Goal: Navigation & Orientation: Find specific page/section

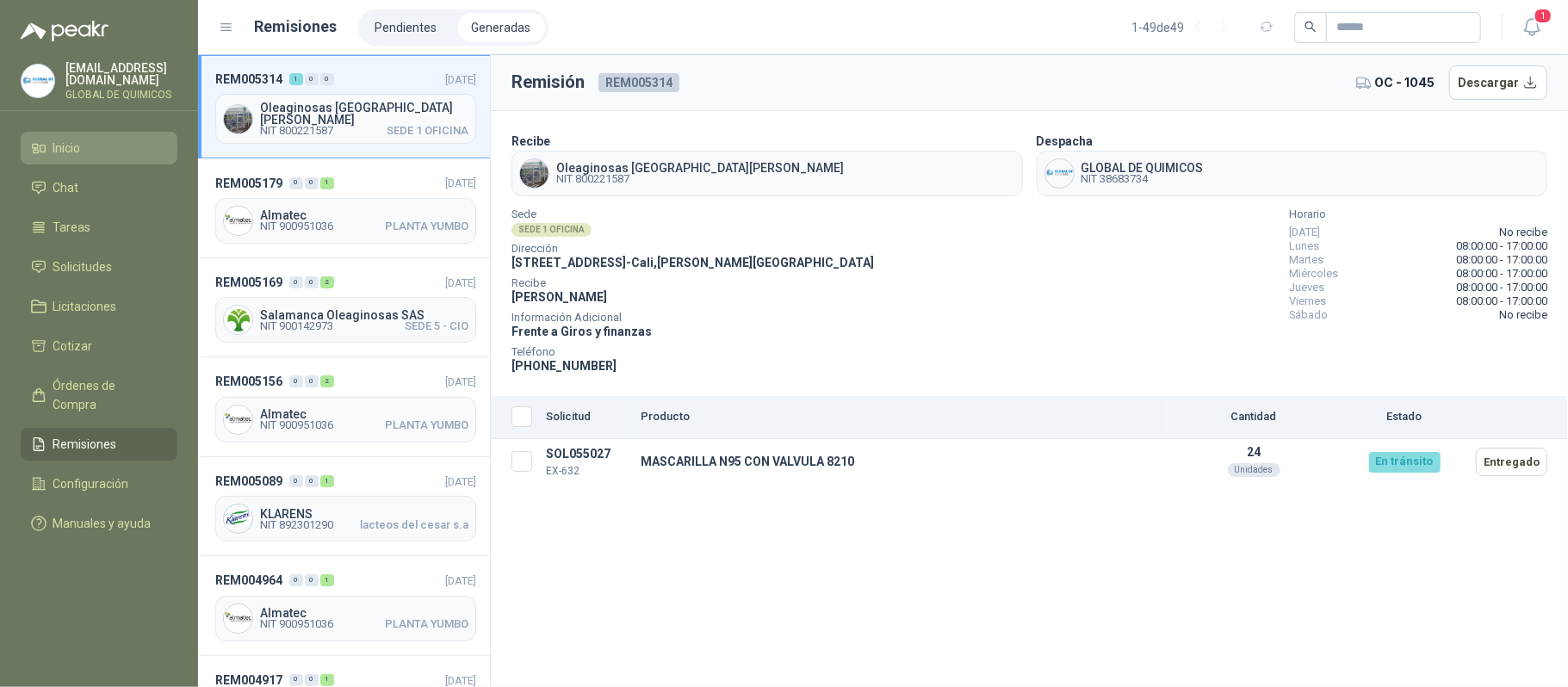
click at [77, 143] on span "Inicio" at bounding box center [67, 147] width 28 height 19
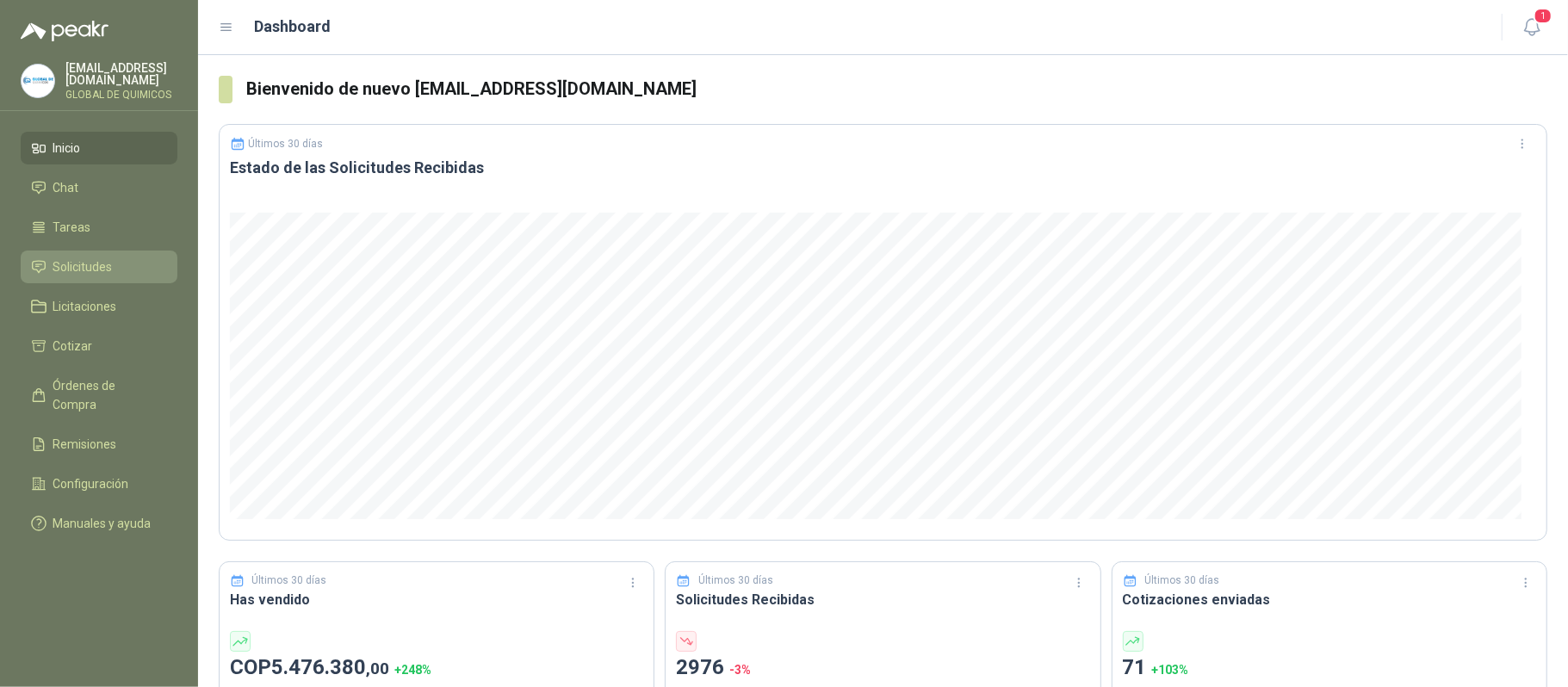
click at [109, 265] on span "Solicitudes" at bounding box center [83, 266] width 59 height 19
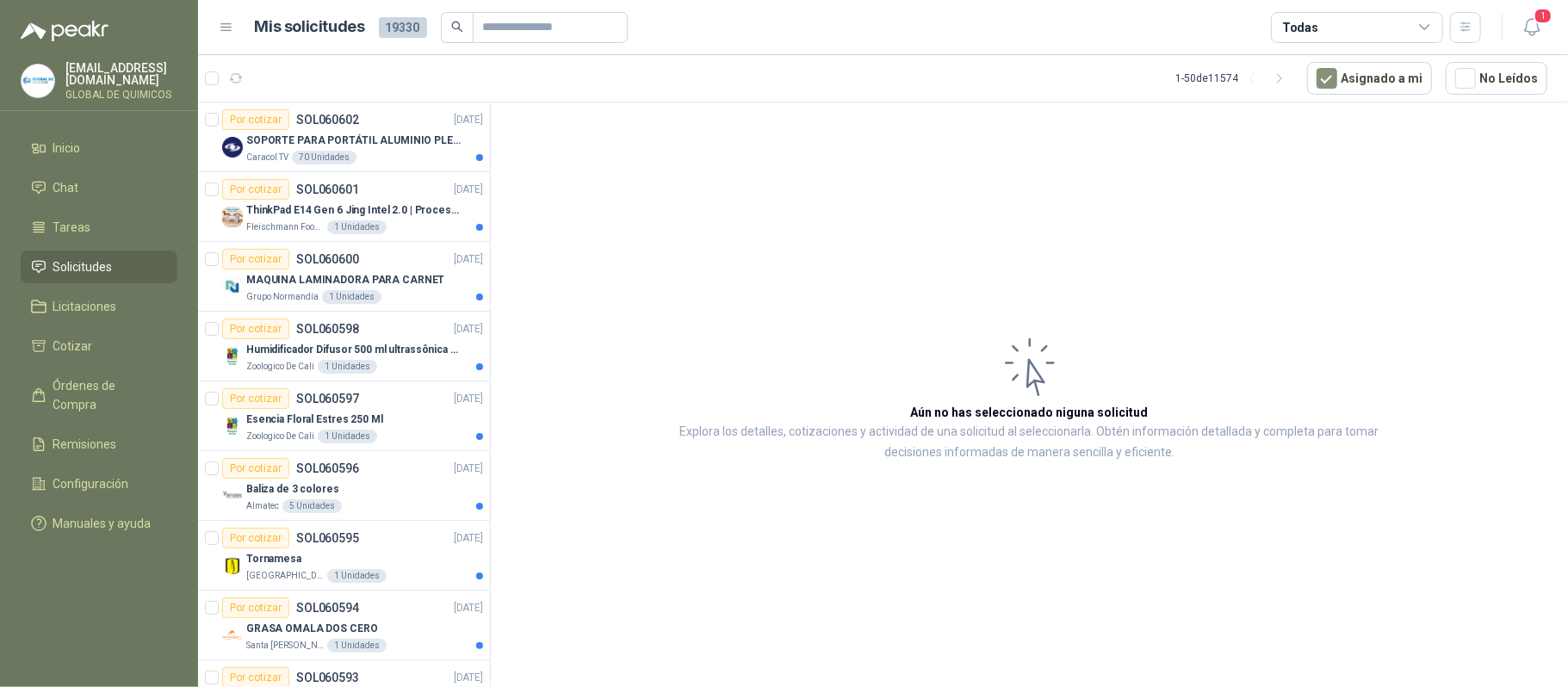
drag, startPoint x: 491, startPoint y: 119, endPoint x: 611, endPoint y: 134, distance: 120.9
click at [611, 134] on article "Aún no has seleccionado niguna solicitud Explora los detalles, cotizaciones y a…" at bounding box center [1030, 398] width 1077 height 591
click at [445, 136] on p "SOPORTE PARA PORTÁTIL ALUMINIO PLEGABLE VTA" at bounding box center [353, 140] width 214 height 17
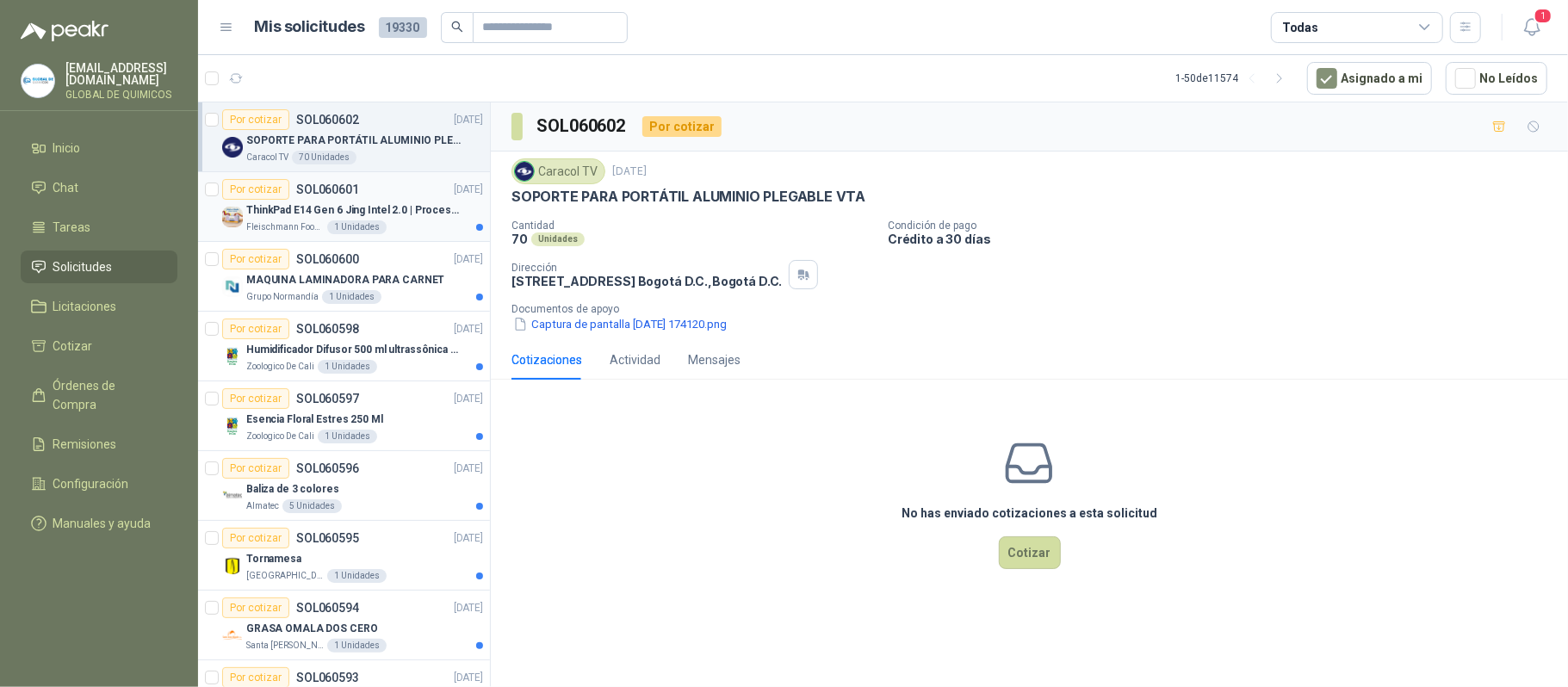
click at [328, 205] on p "ThinkPad E14 Gen 6 Jing Intel 2.0 | Procesador Intel Core Ultra 5 125U ( 12" at bounding box center [353, 211] width 214 height 17
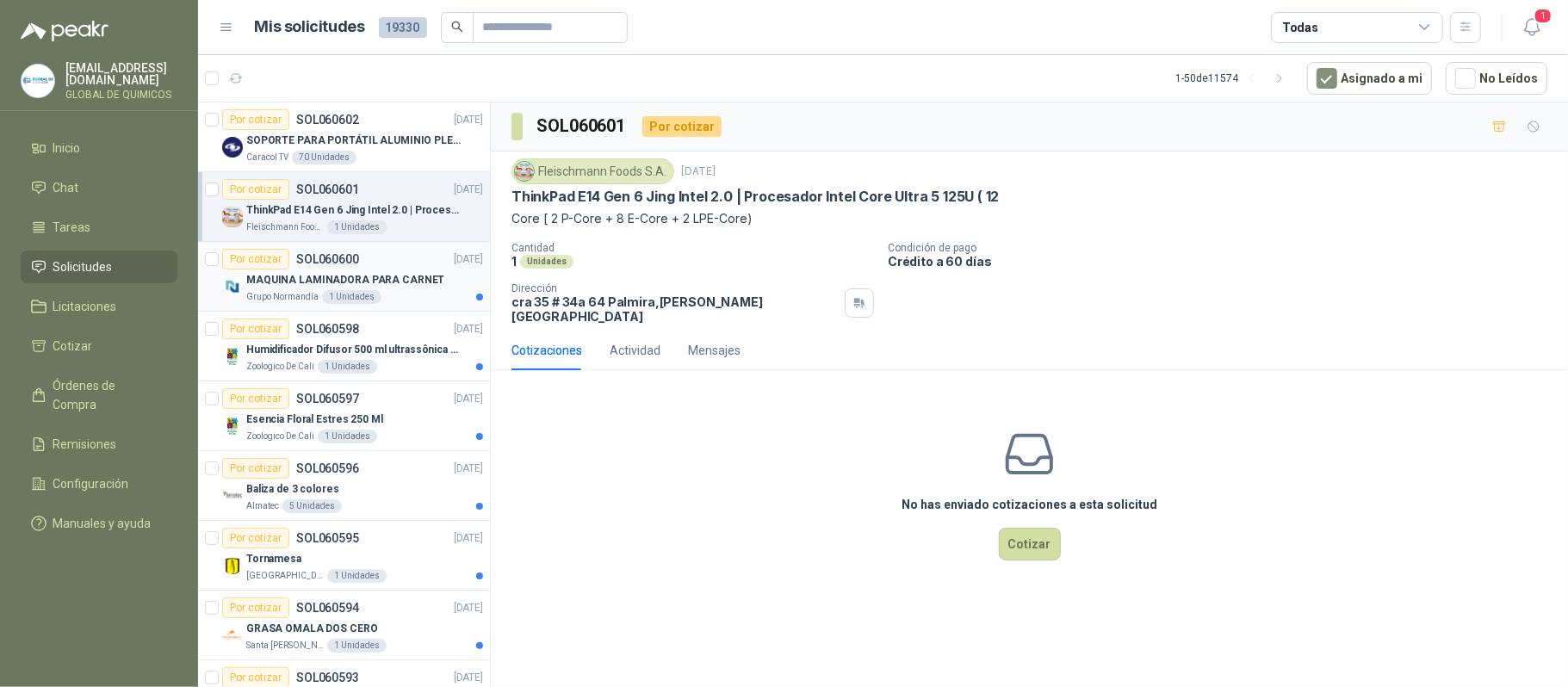
click at [331, 260] on p "SOL060600" at bounding box center [328, 259] width 63 height 12
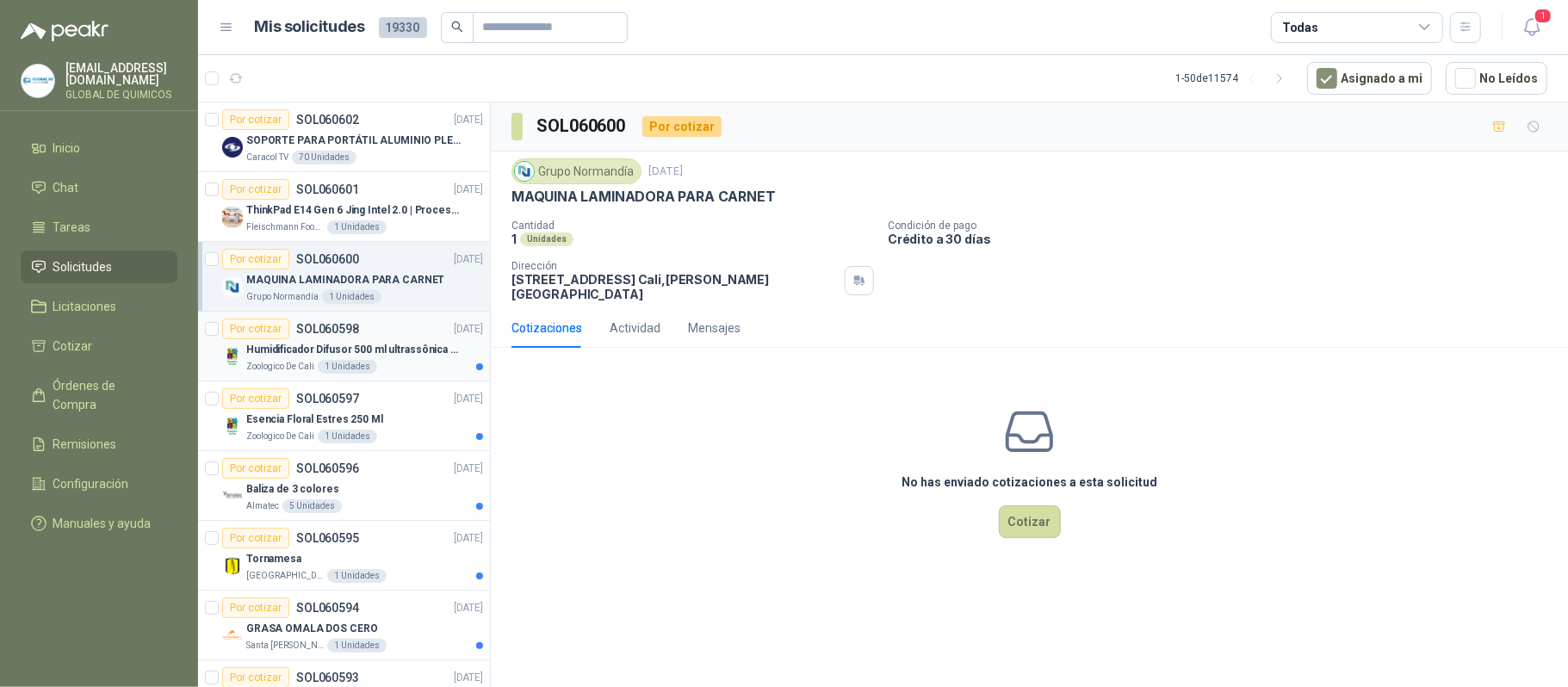
click at [371, 346] on p "Humidificador Difusor 500 ml ultrassônica Residencial Ultrassônico 500ml con vo…" at bounding box center [353, 350] width 214 height 17
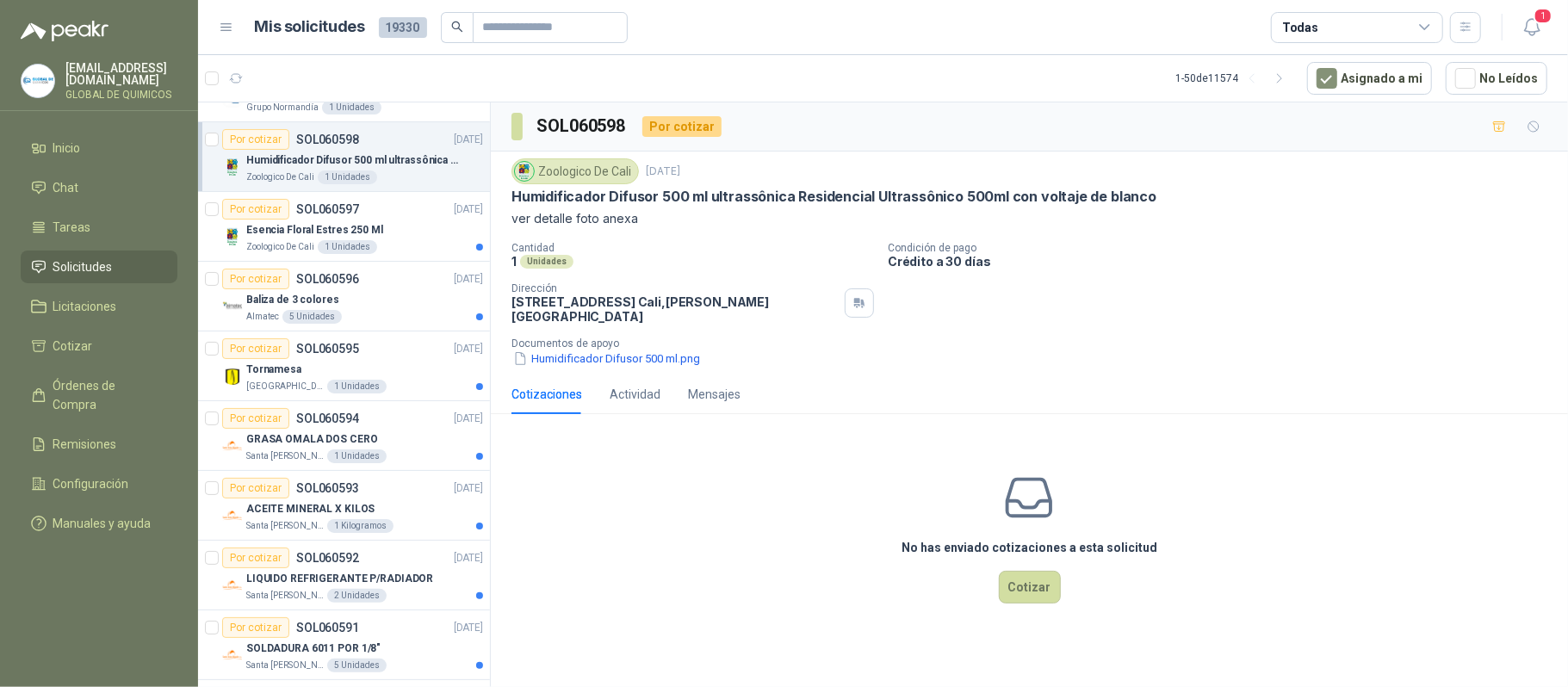
scroll to position [229, 0]
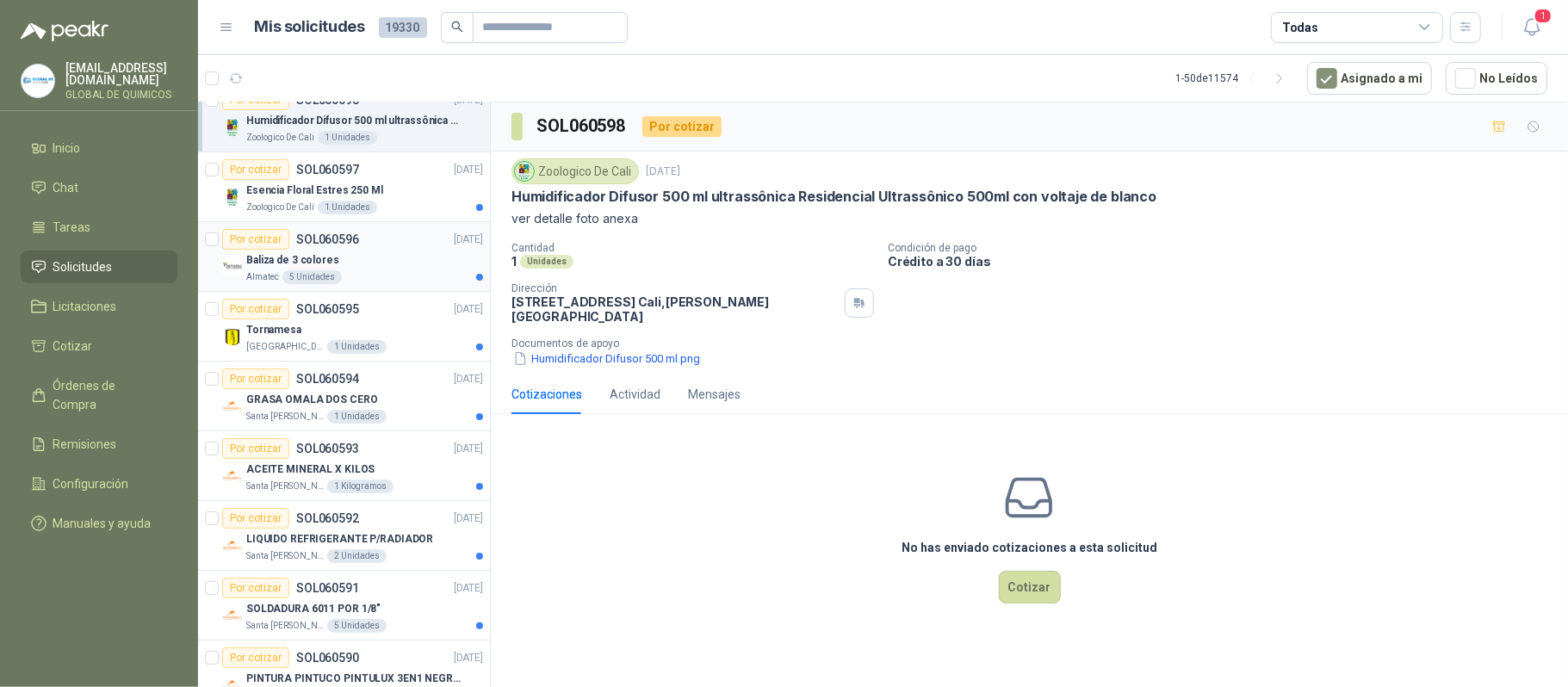
click at [404, 253] on div "Baliza de 3 colores" at bounding box center [365, 260] width 237 height 21
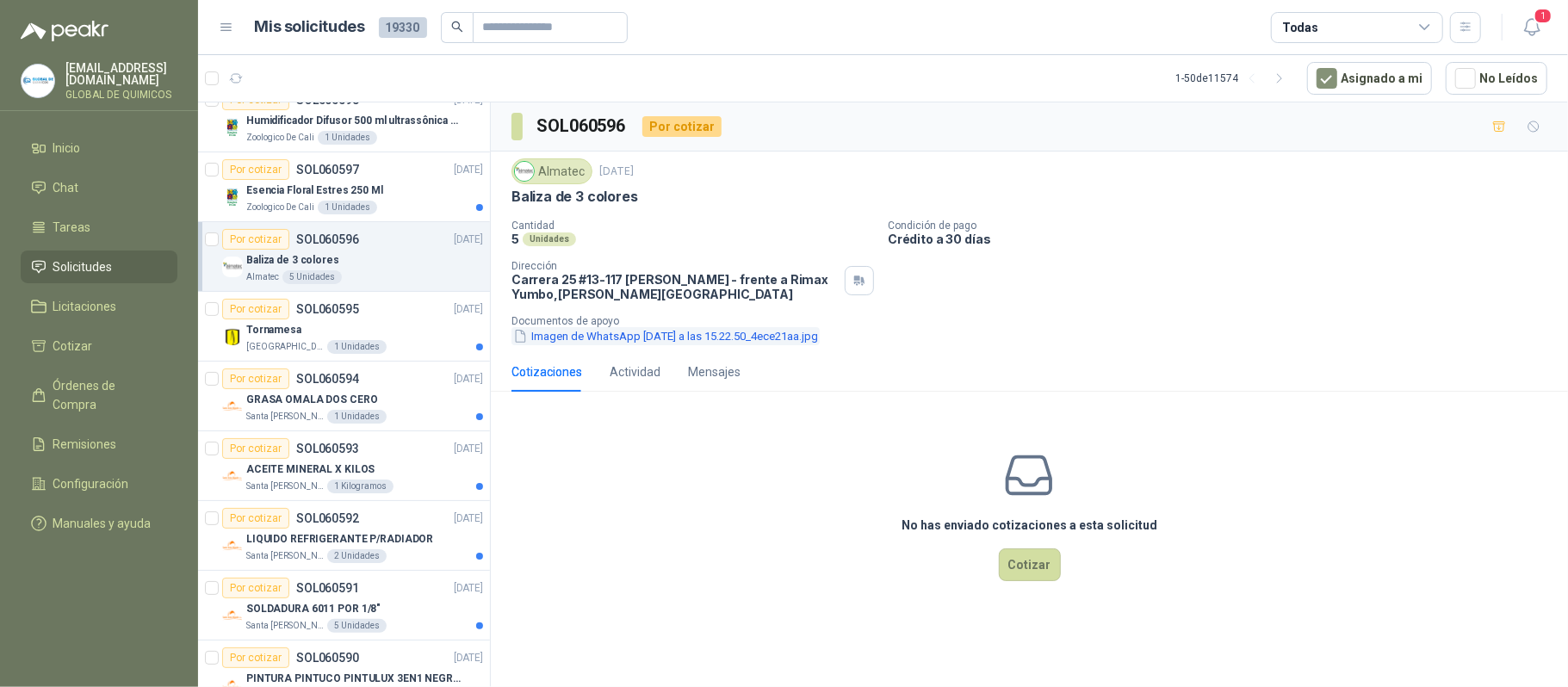
click at [623, 339] on button "Imagen de WhatsApp [DATE] a las 15.22.50_4ece21aa.jpg" at bounding box center [666, 336] width 308 height 18
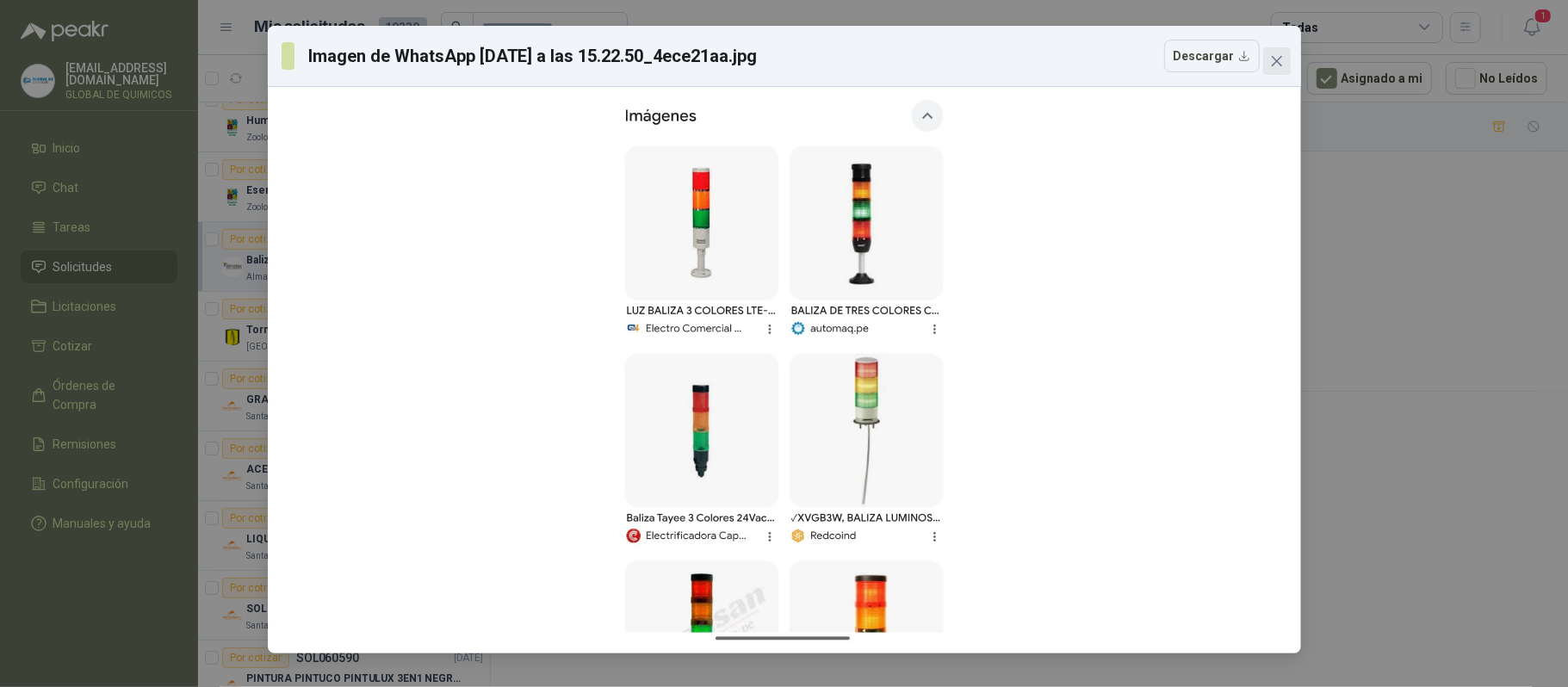
click at [1276, 60] on icon "close" at bounding box center [1276, 61] width 10 height 10
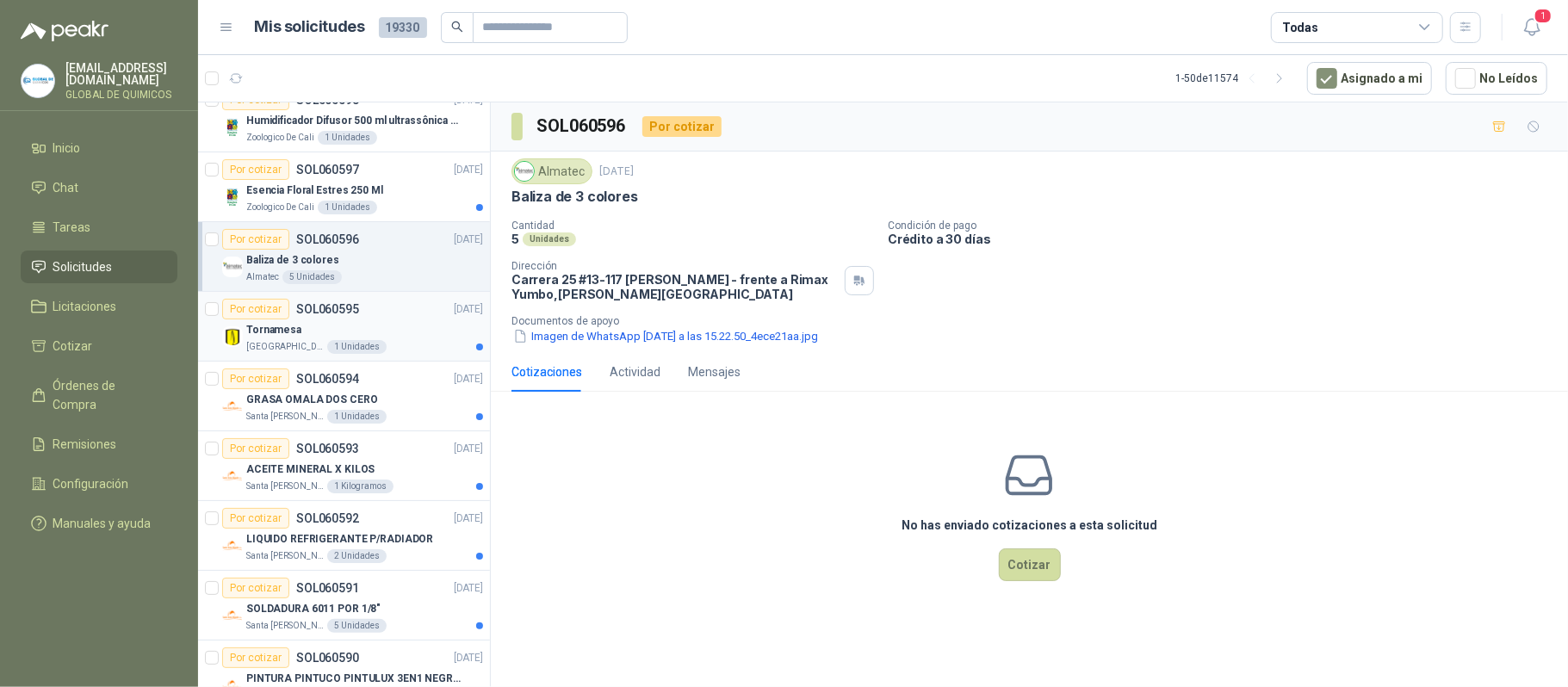
click at [407, 336] on div "Tornamesa" at bounding box center [365, 329] width 237 height 21
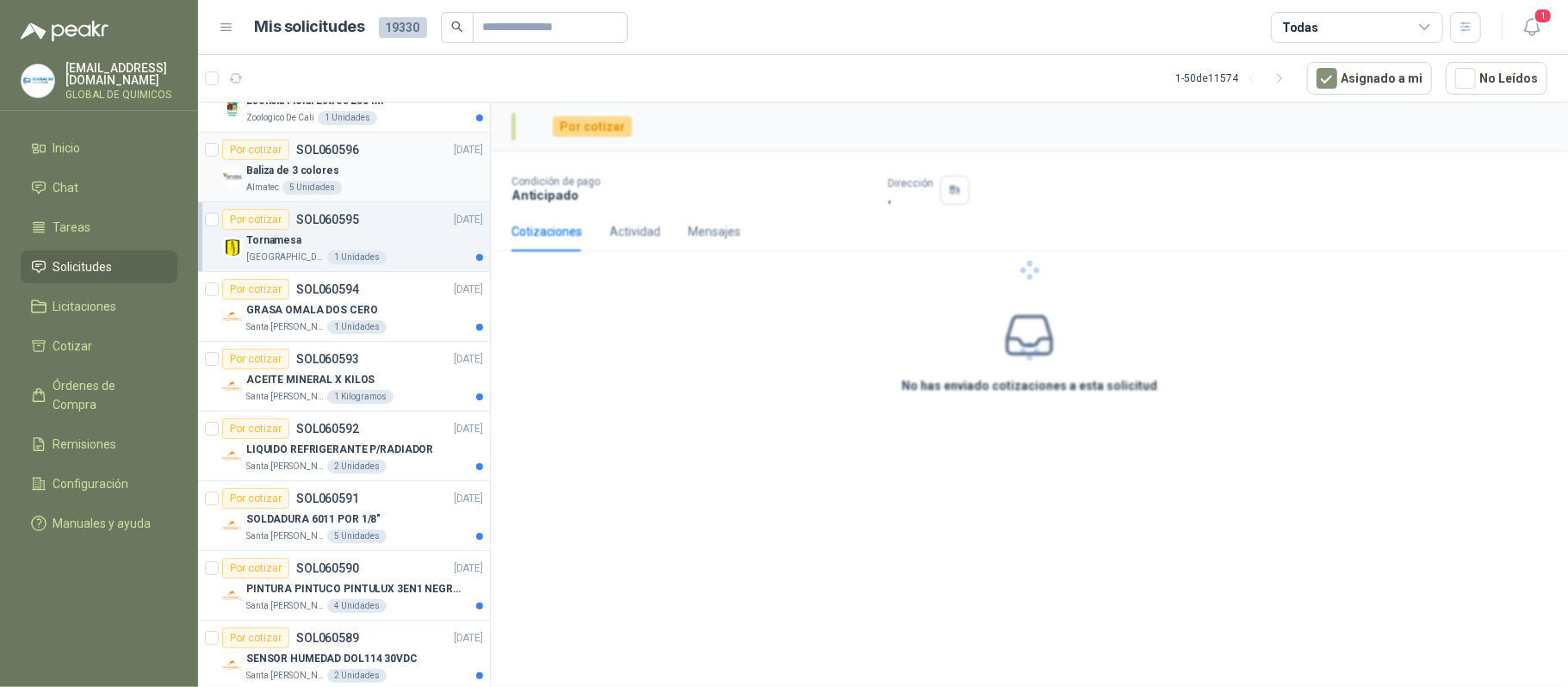
scroll to position [344, 0]
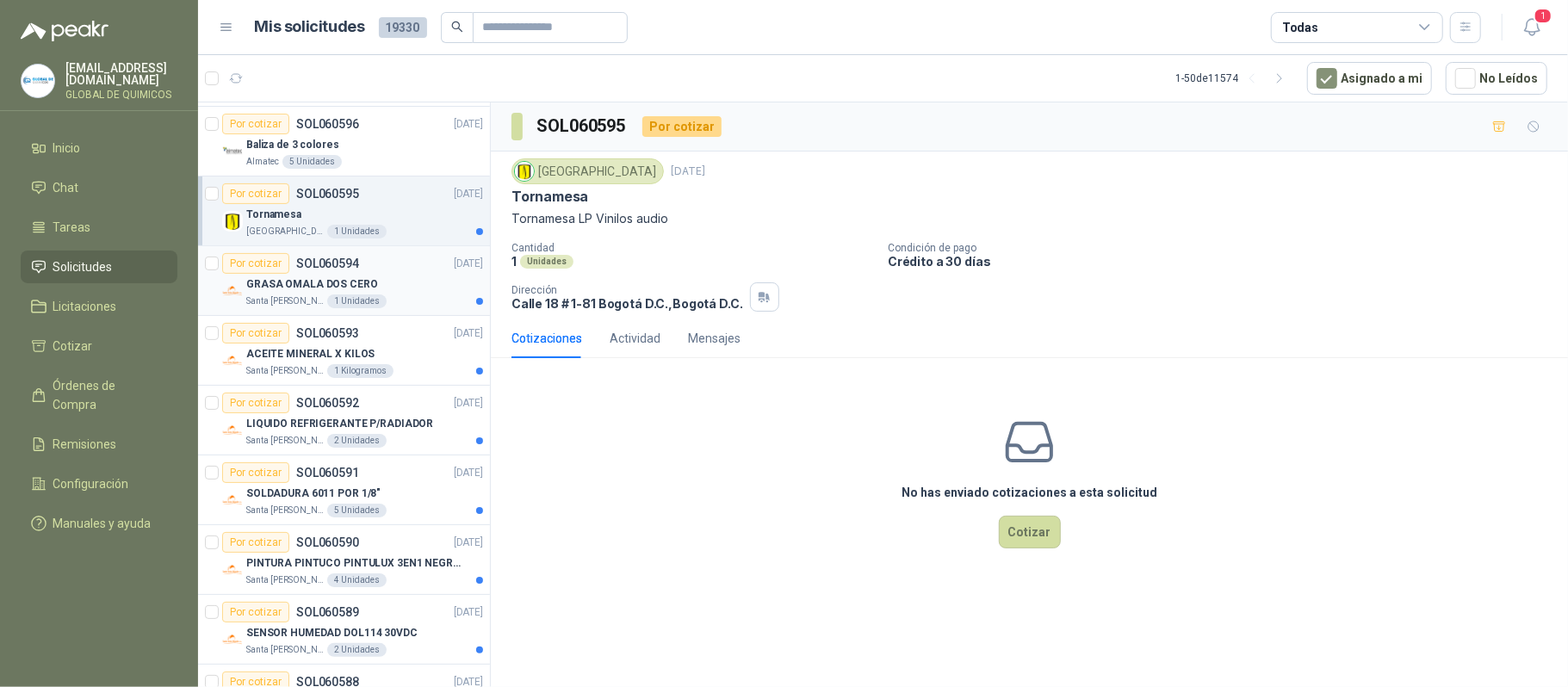
click at [403, 274] on div "Por cotizar SOL060594 [DATE]" at bounding box center [353, 263] width 261 height 21
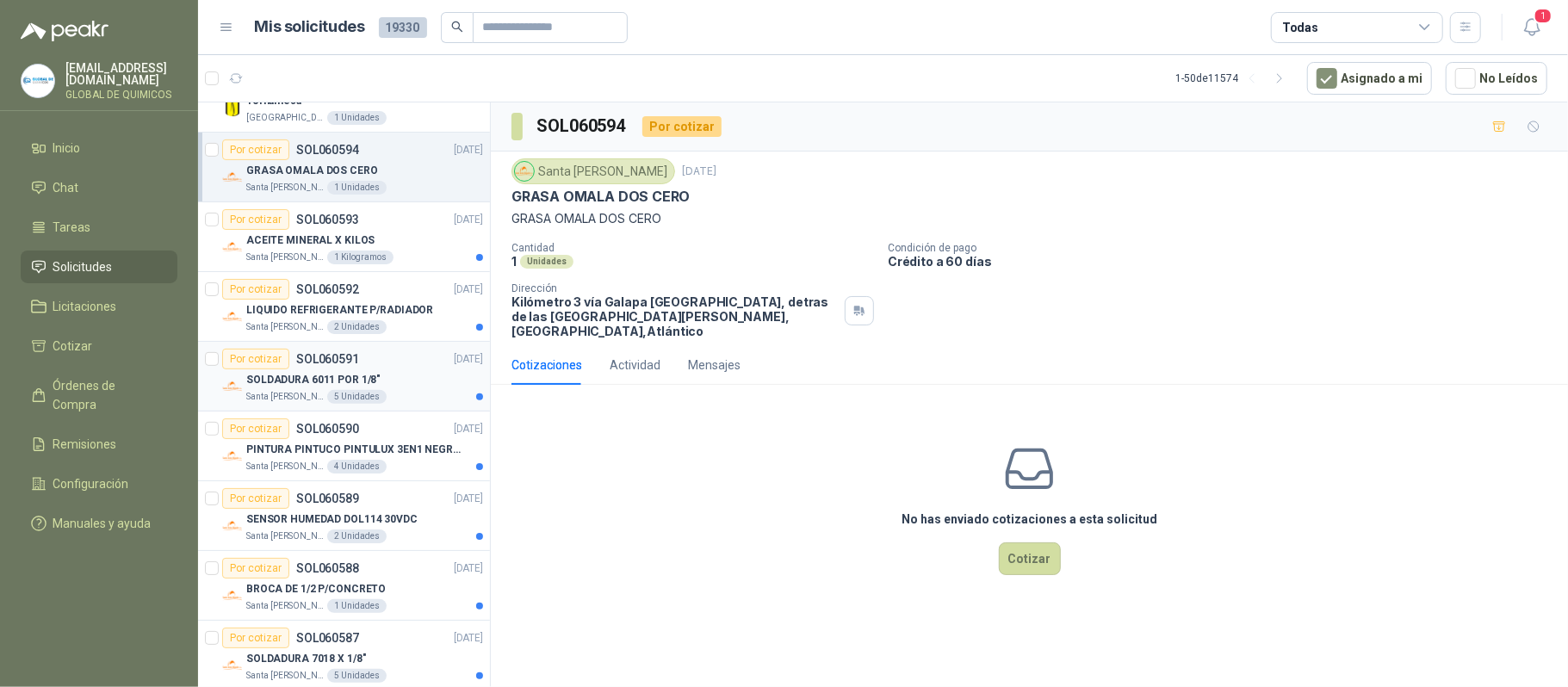
scroll to position [459, 0]
click at [407, 243] on div "ACEITE MINERAL X KILOS" at bounding box center [365, 239] width 237 height 21
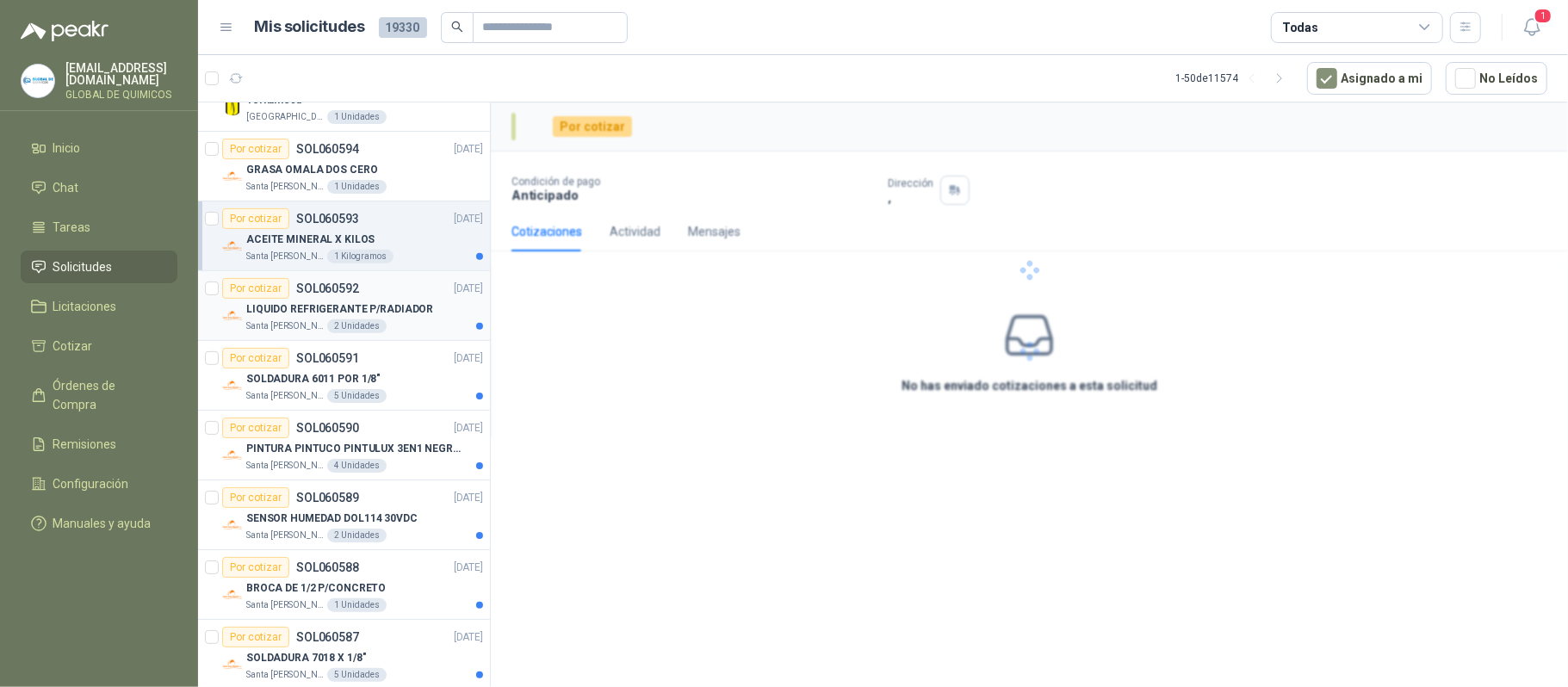
click at [403, 314] on p "LIQUIDO REFRIGERANTE P/RADIADOR" at bounding box center [339, 309] width 187 height 17
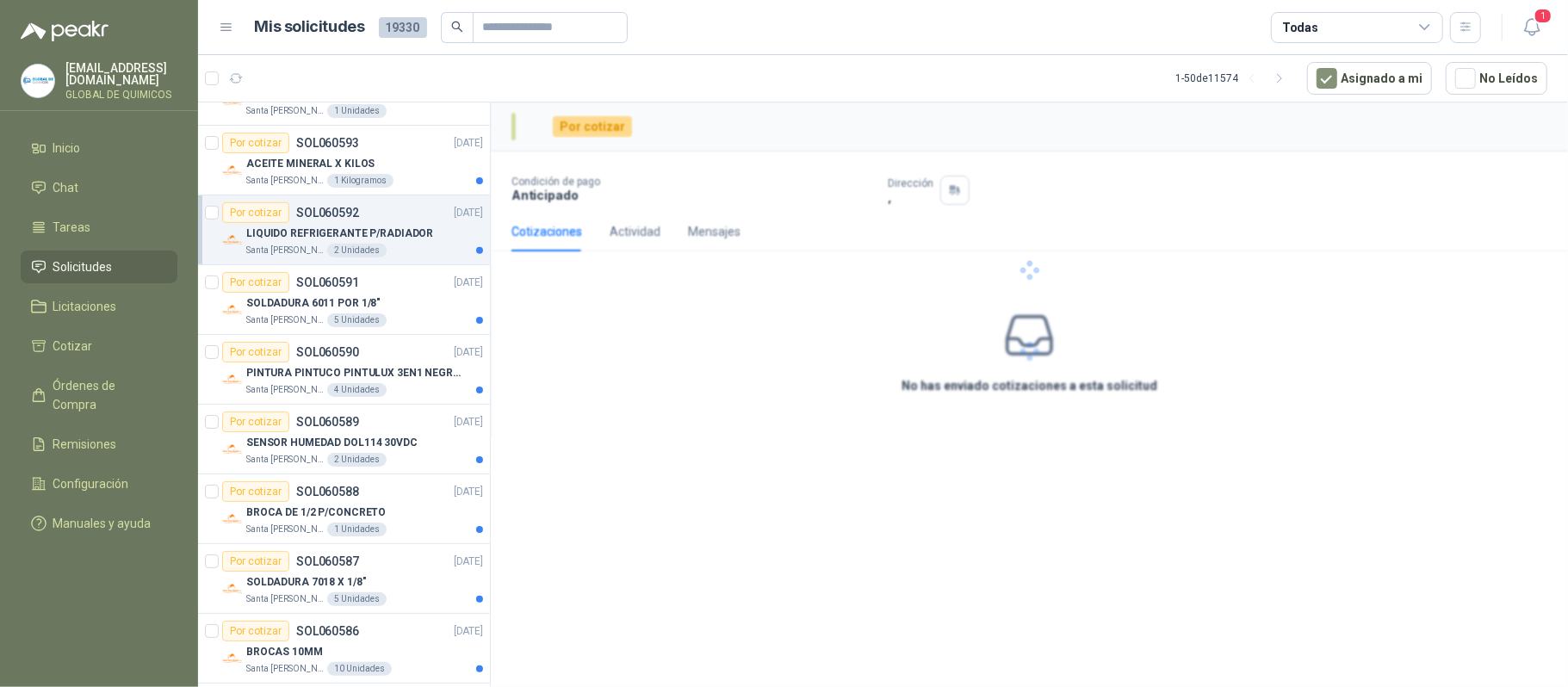
scroll to position [573, 0]
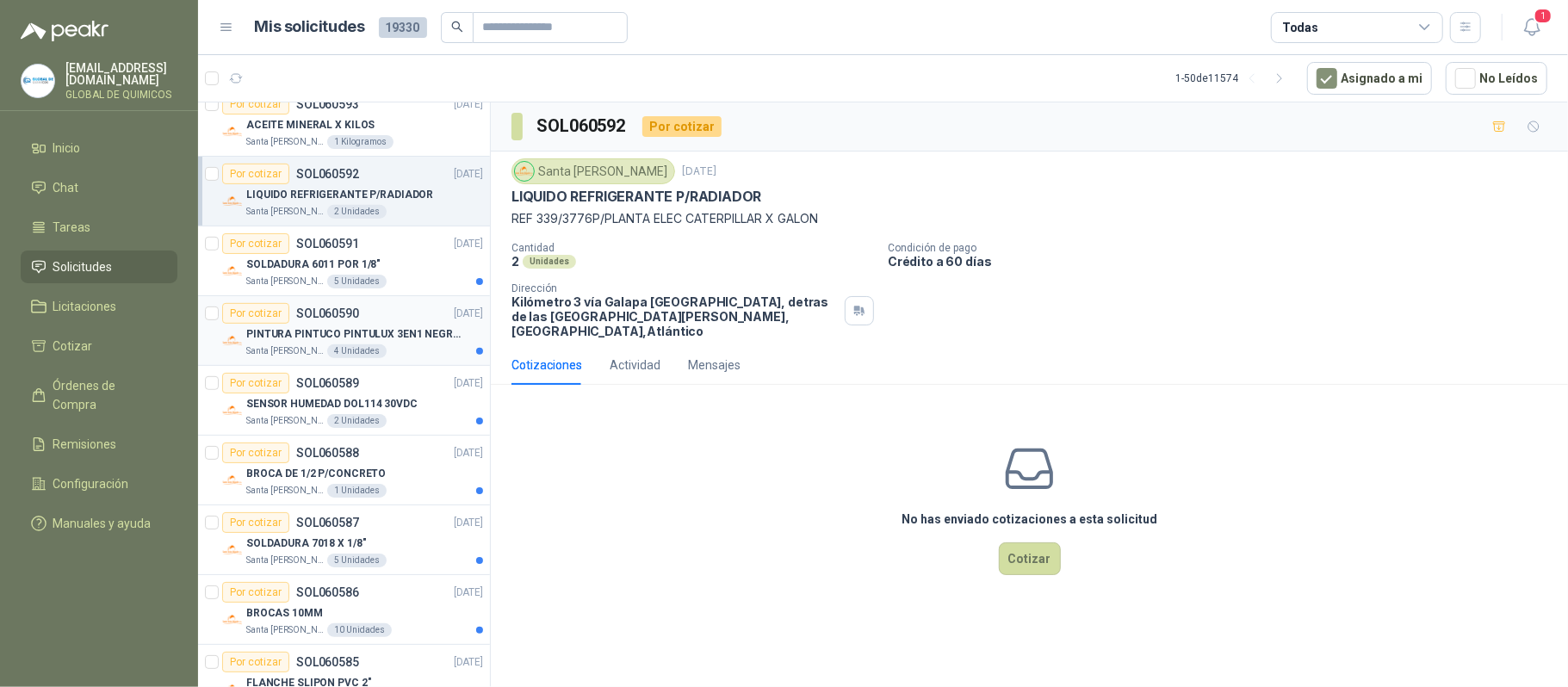
click at [420, 327] on div "PINTURA PINTUCO PINTULUX 3EN1 NEGRO X G" at bounding box center [365, 334] width 237 height 21
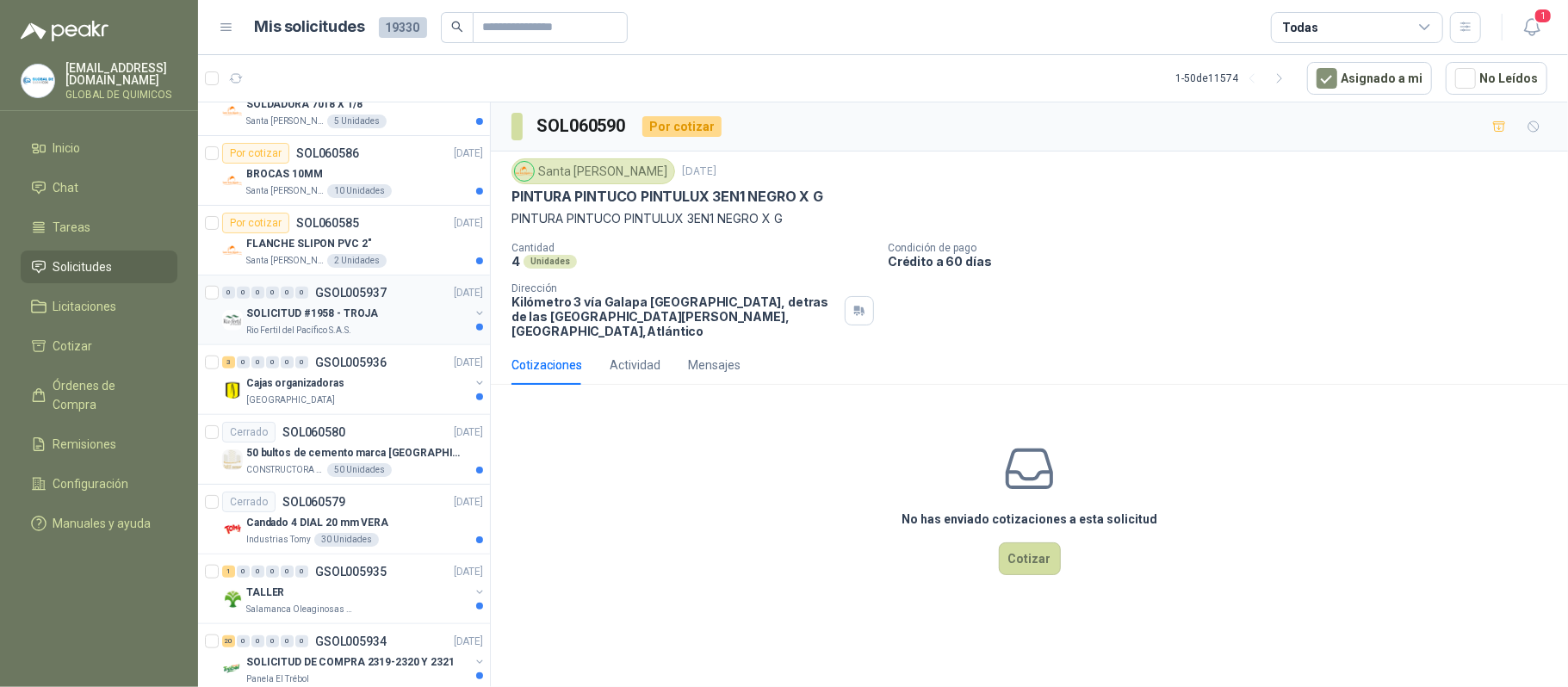
scroll to position [1033, 0]
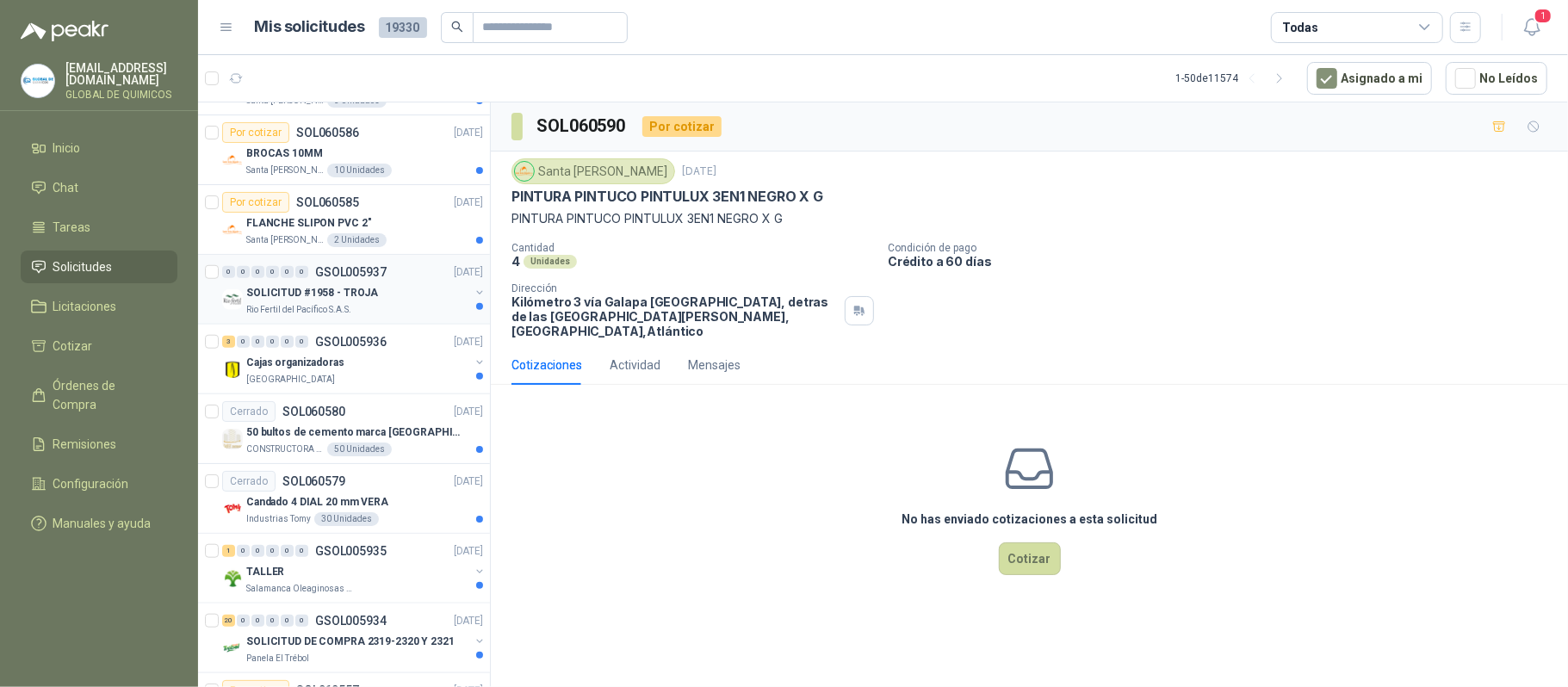
click at [472, 306] on div at bounding box center [479, 300] width 14 height 28
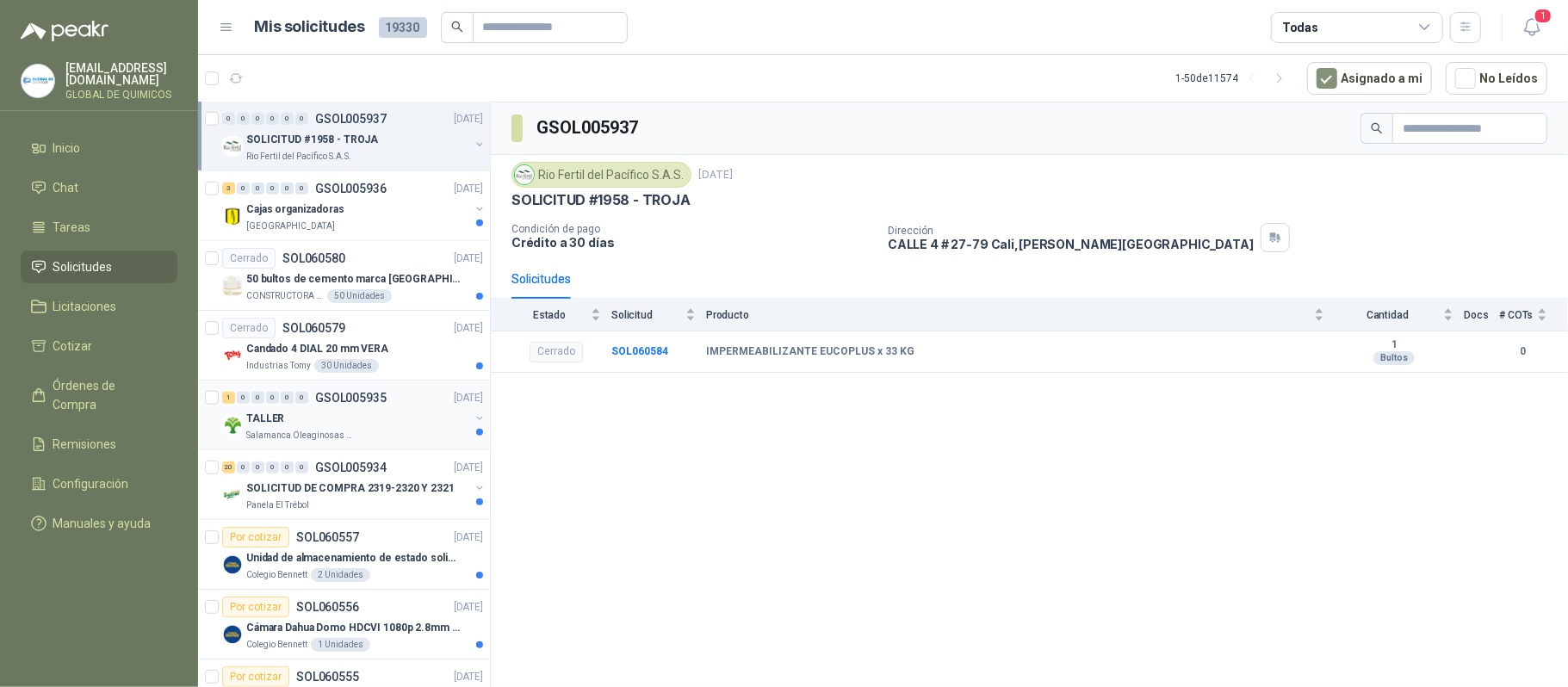
scroll to position [1148, 0]
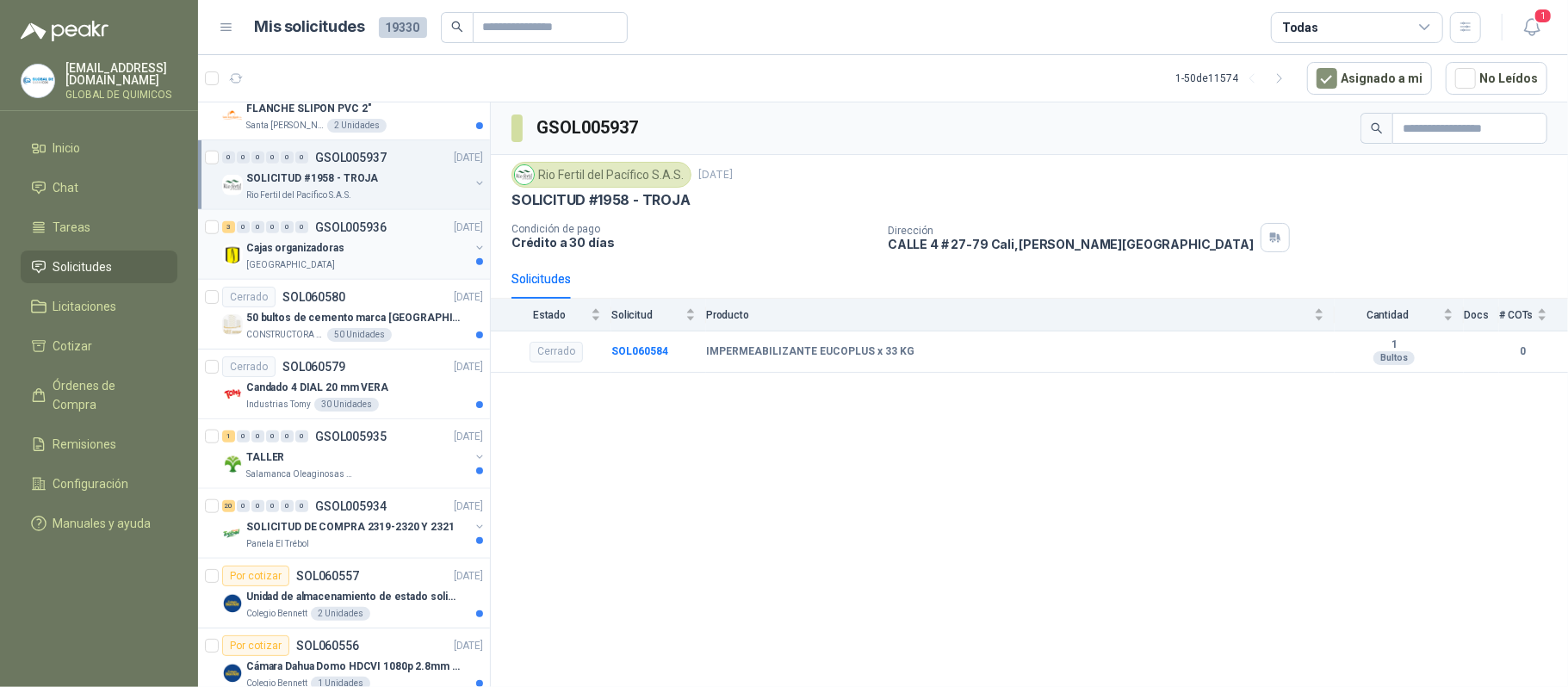
click at [472, 250] on button "button" at bounding box center [479, 248] width 14 height 14
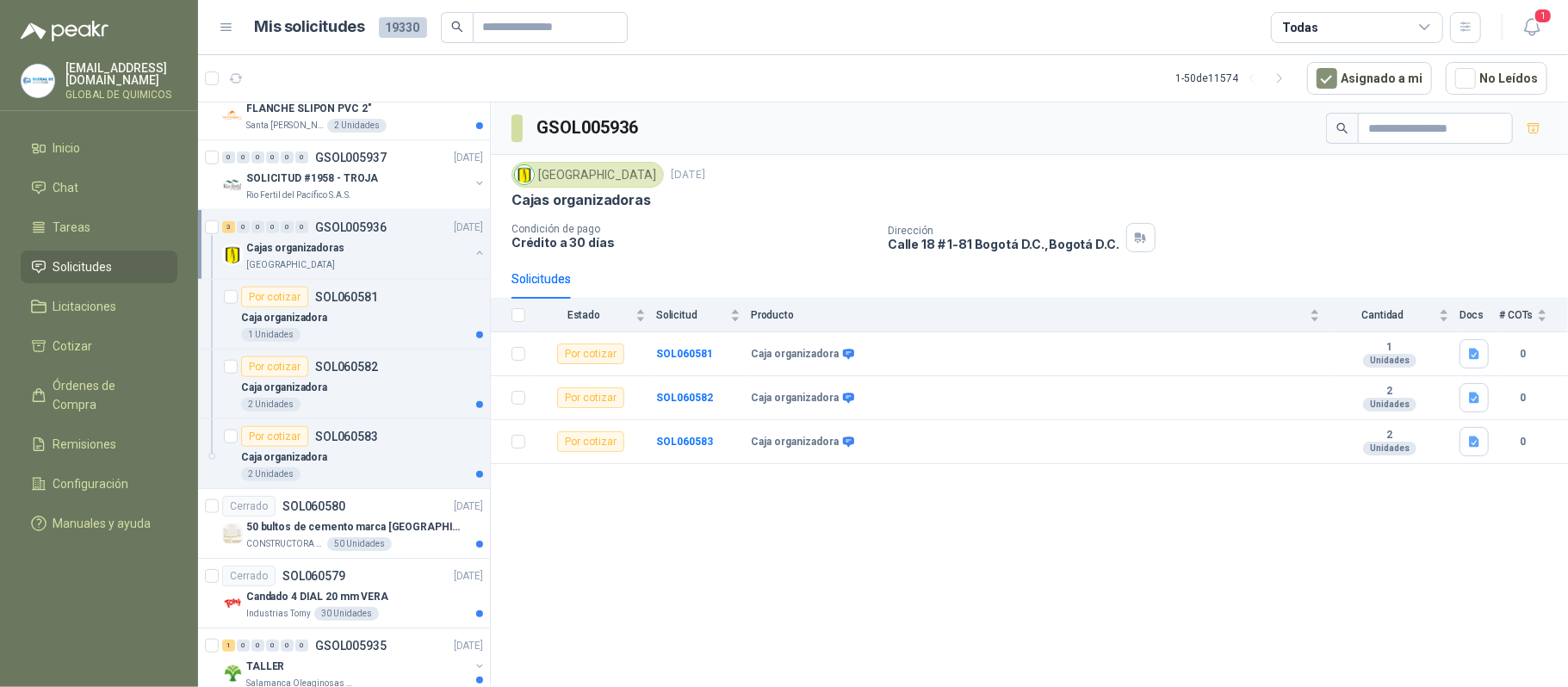
click at [472, 264] on div at bounding box center [479, 254] width 14 height 17
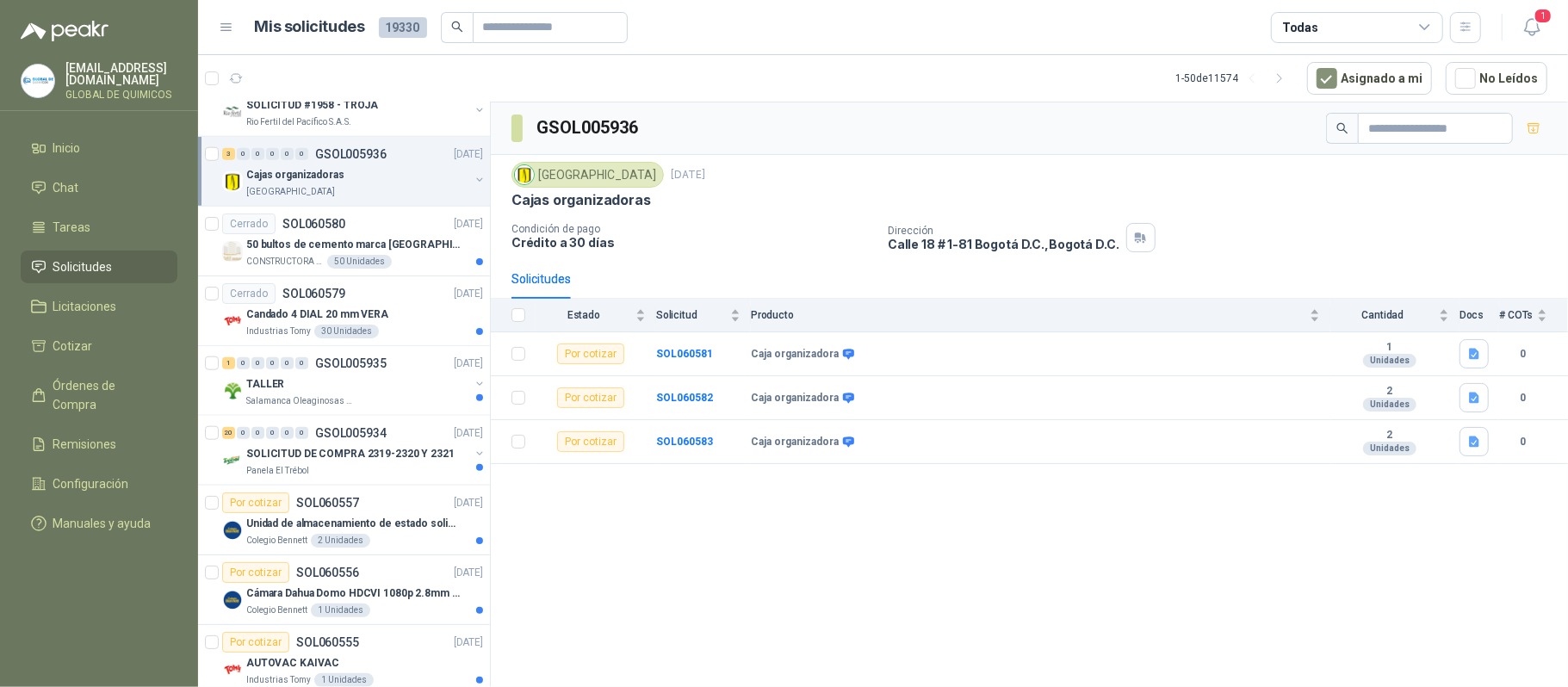
scroll to position [1262, 0]
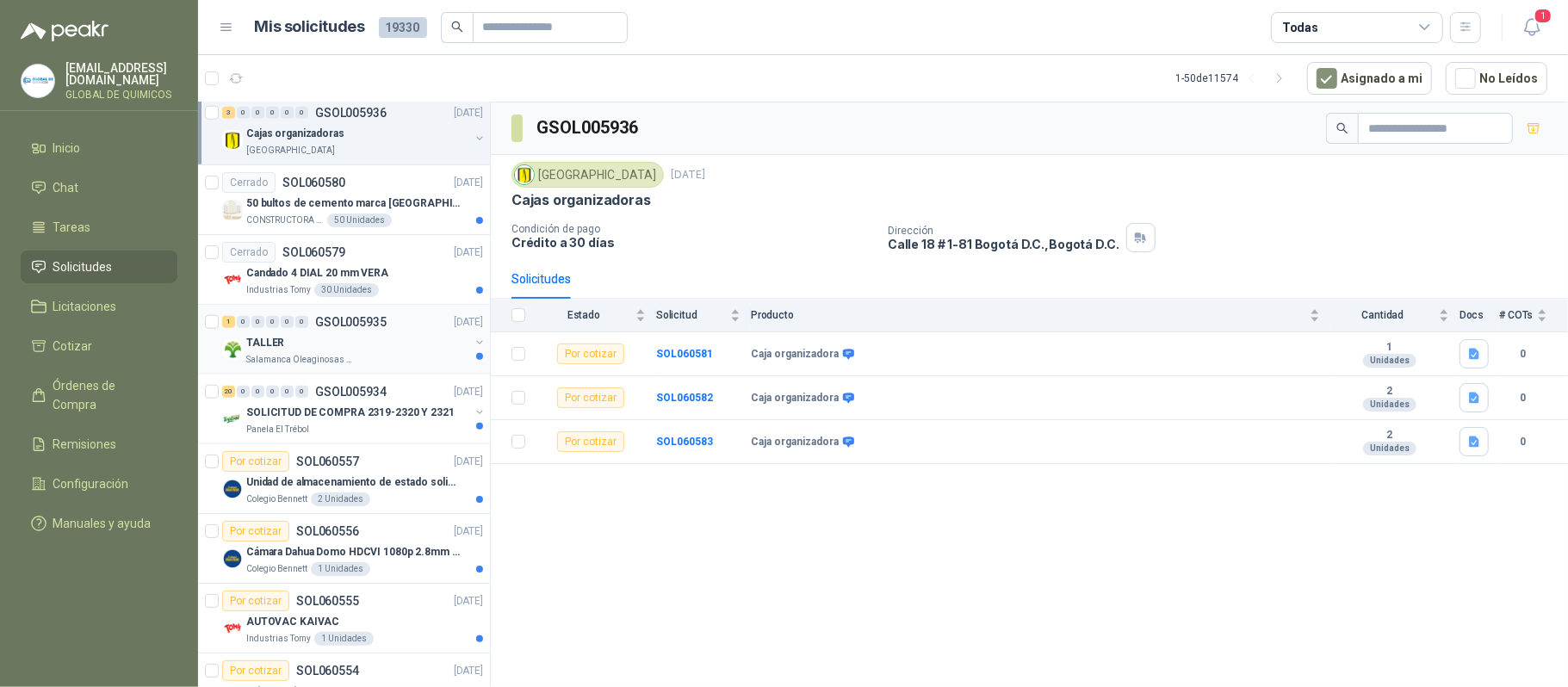
click at [472, 346] on button "button" at bounding box center [479, 343] width 14 height 14
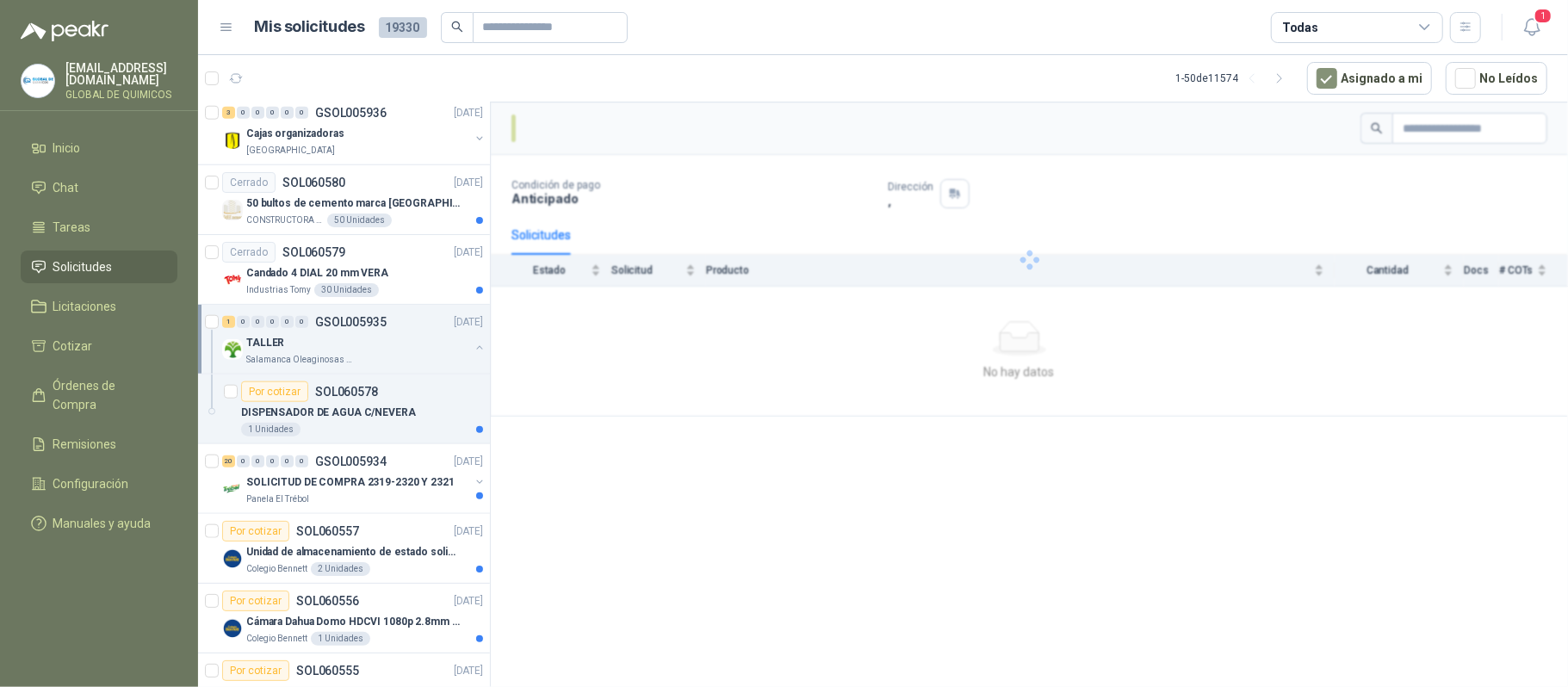
click at [472, 346] on button "button" at bounding box center [479, 348] width 14 height 14
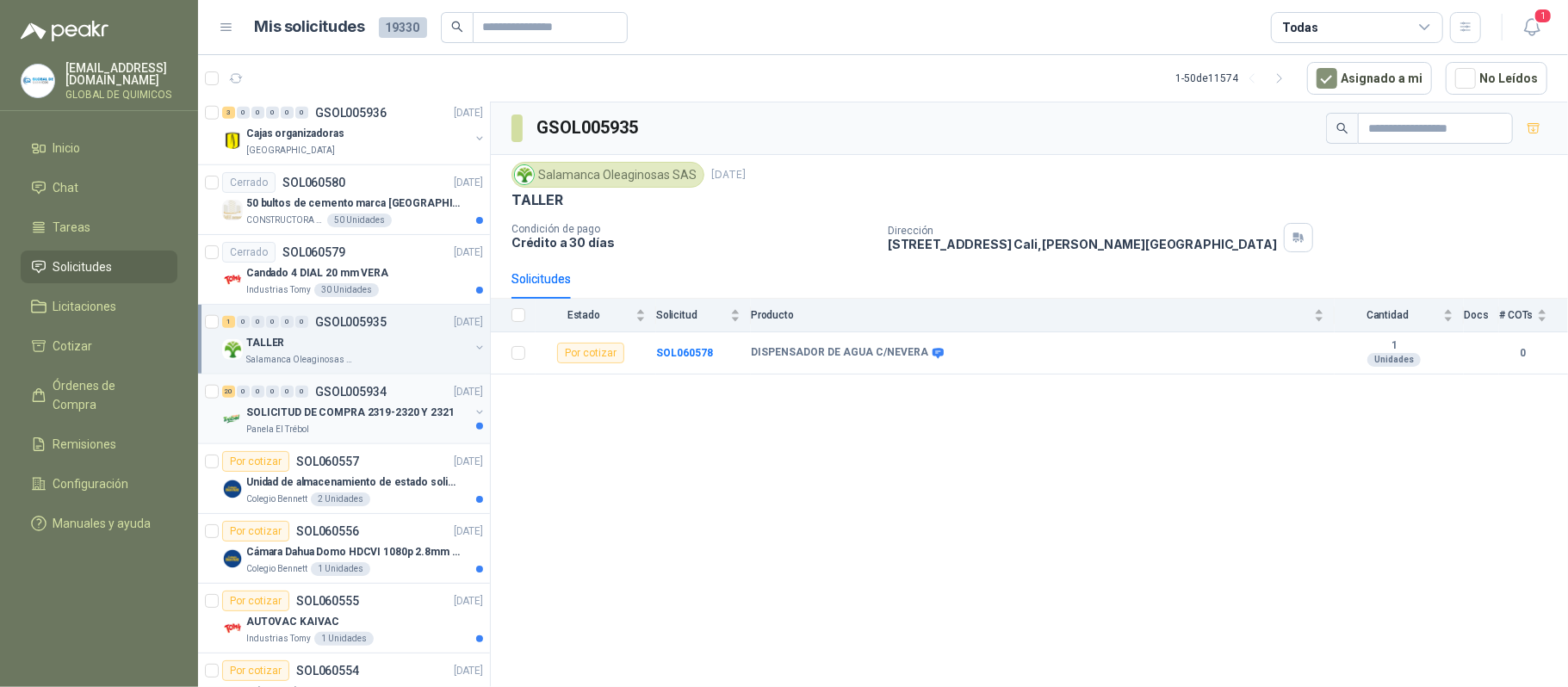
click at [452, 417] on div "SOLICITUD DE COMPRA 2319-2320 Y 2321" at bounding box center [358, 412] width 223 height 21
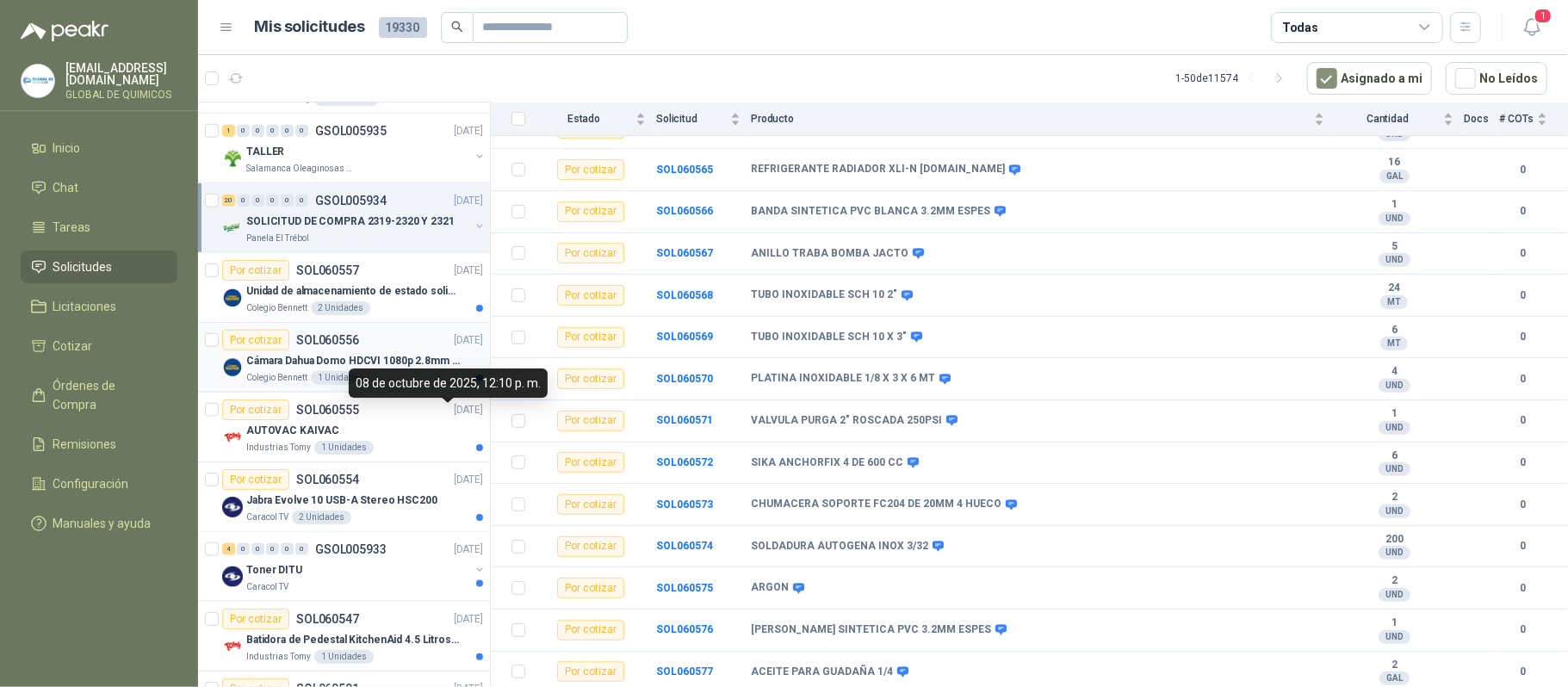
scroll to position [1493, 0]
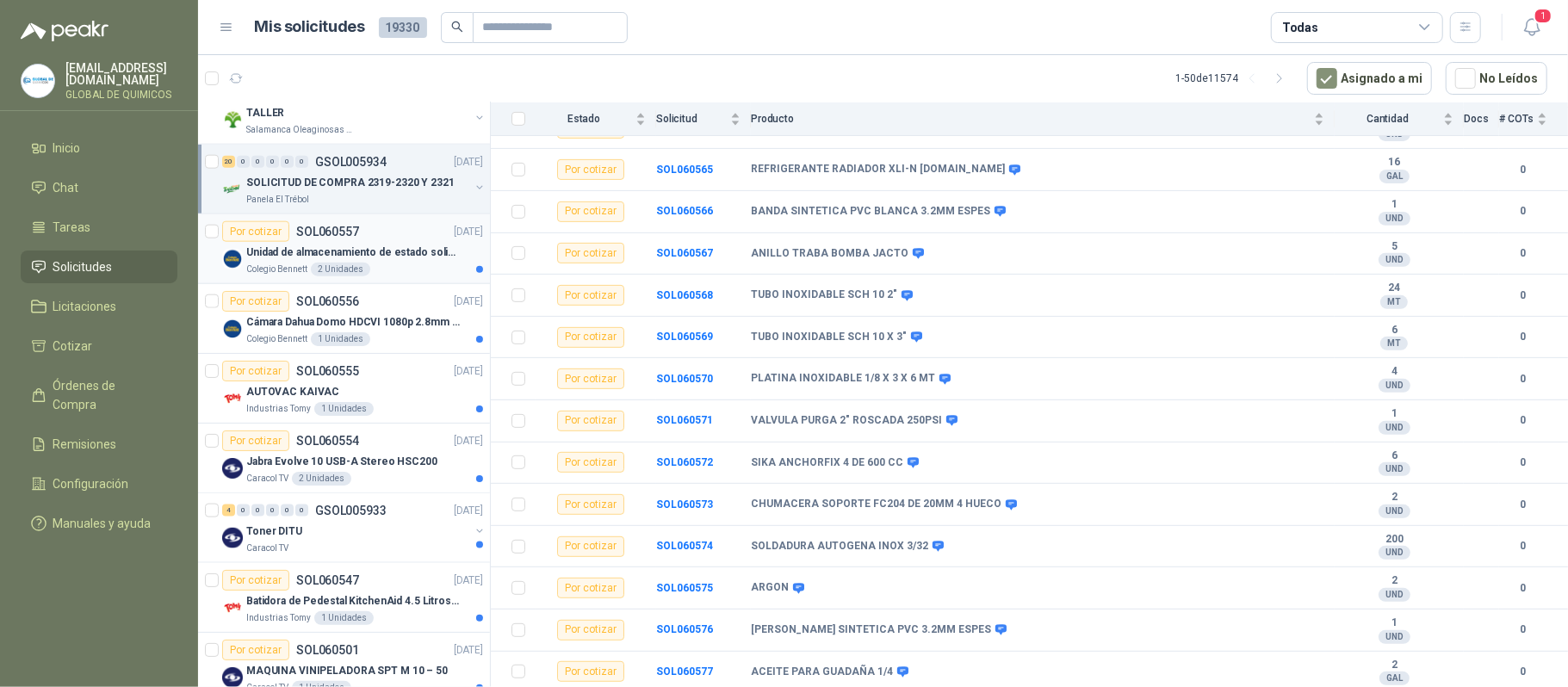
click at [400, 261] on p "Unidad de almacenamiento de estado solido Marca SK hynix [DATE] NVMe 256GB HFM2…" at bounding box center [353, 252] width 214 height 17
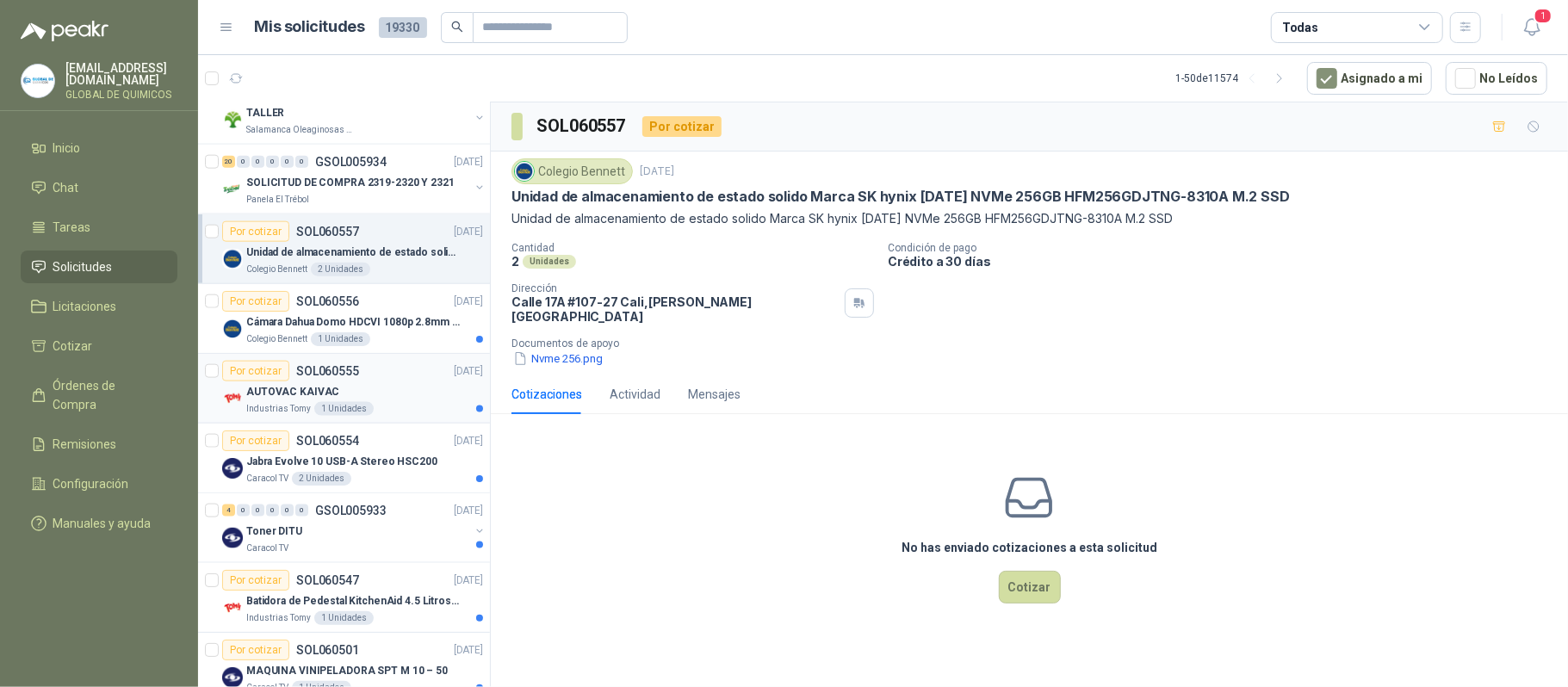
scroll to position [1607, 0]
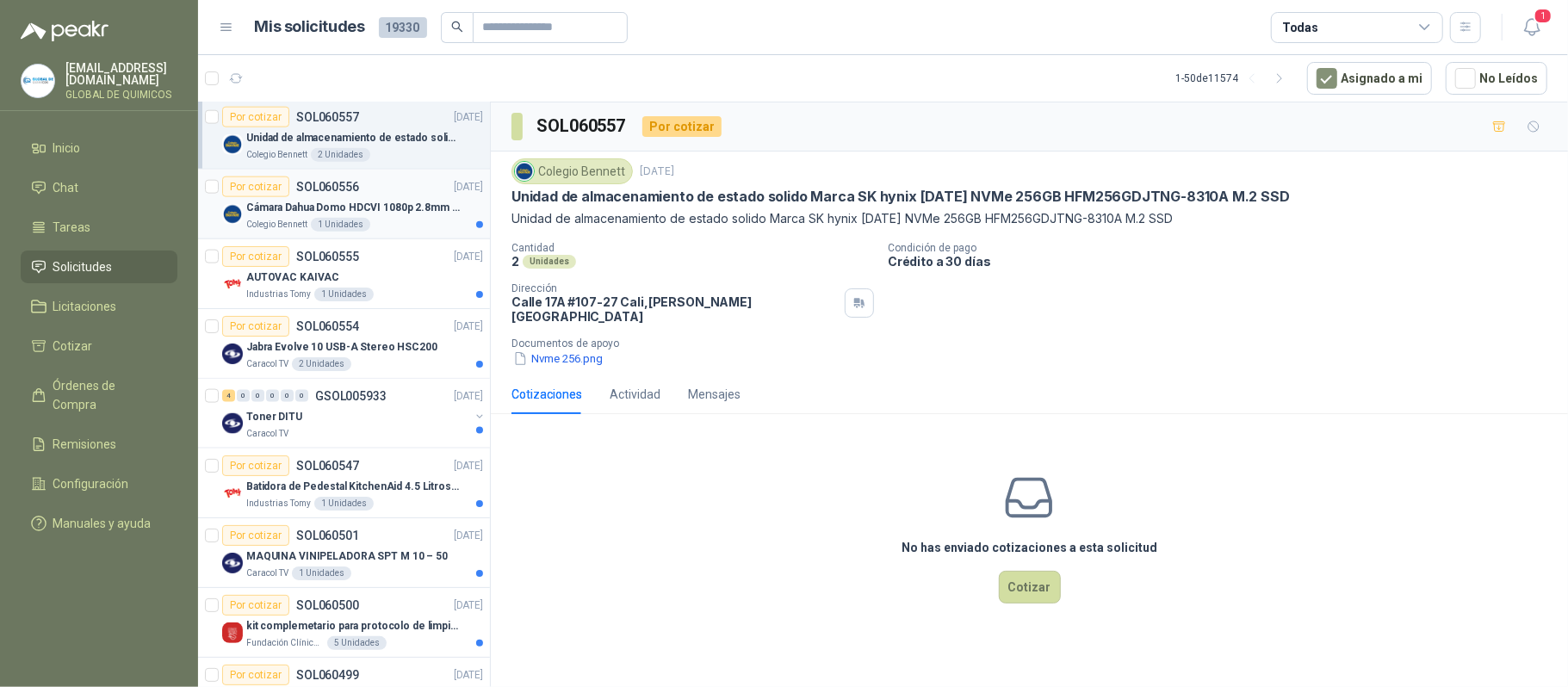
click at [390, 231] on div "Colegio [PERSON_NAME] 1 Unidades" at bounding box center [365, 224] width 237 height 14
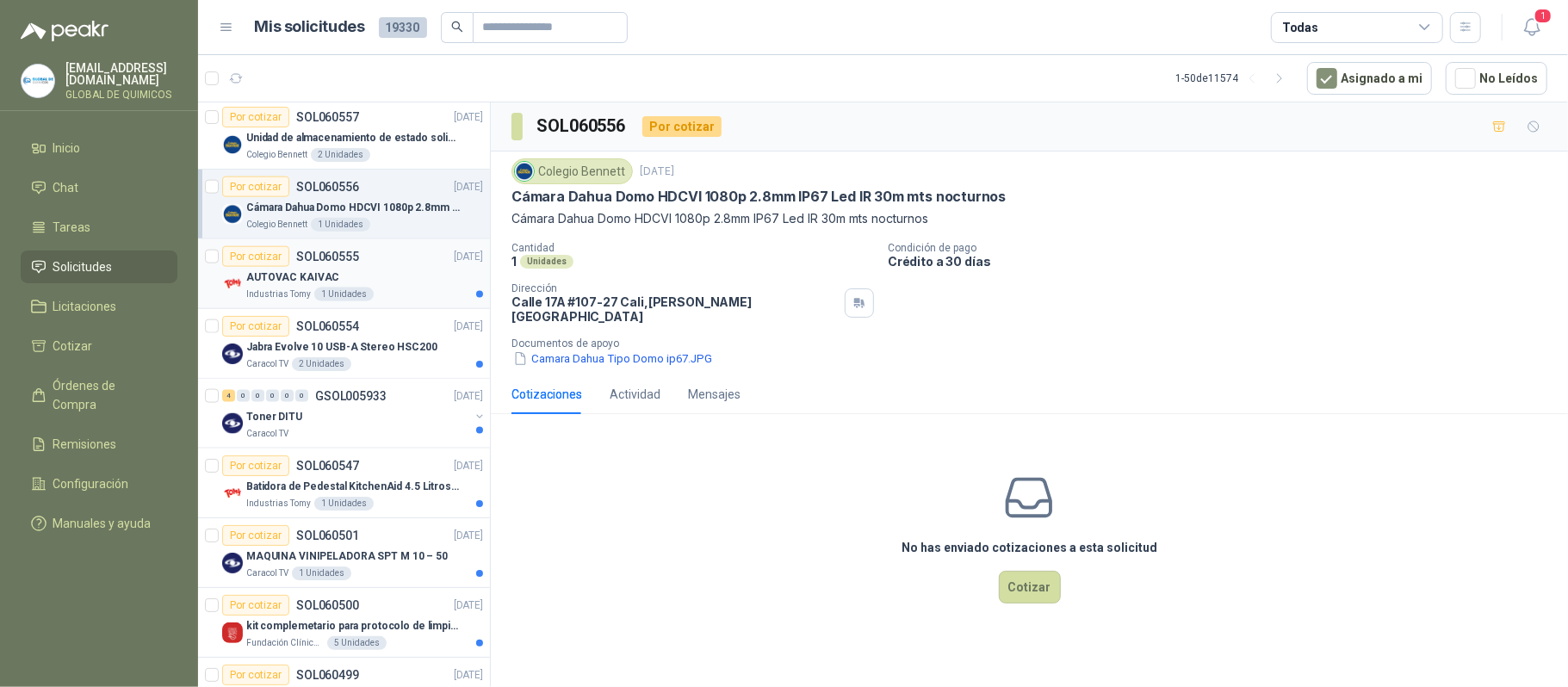
click at [418, 298] on div "Industrias Tomy 1 Unidades" at bounding box center [365, 295] width 237 height 14
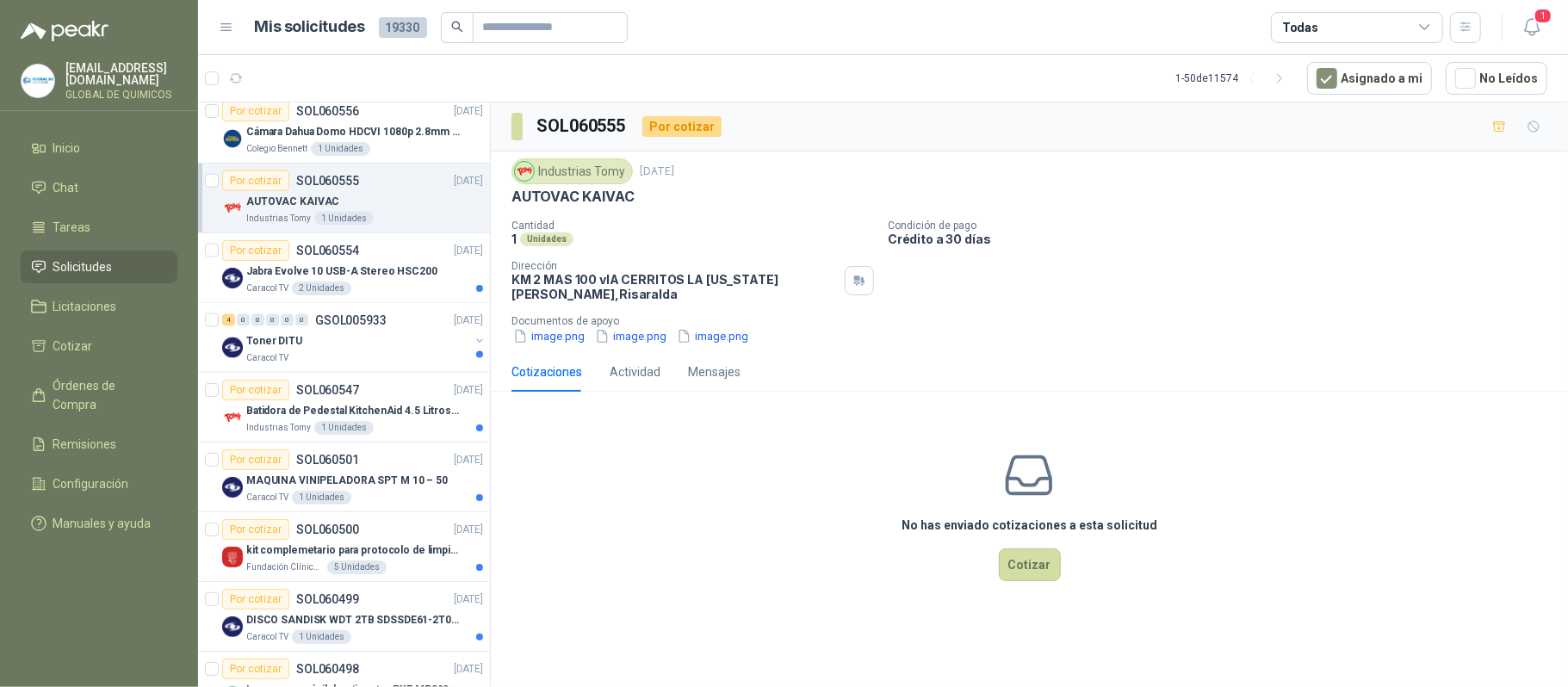
scroll to position [1722, 0]
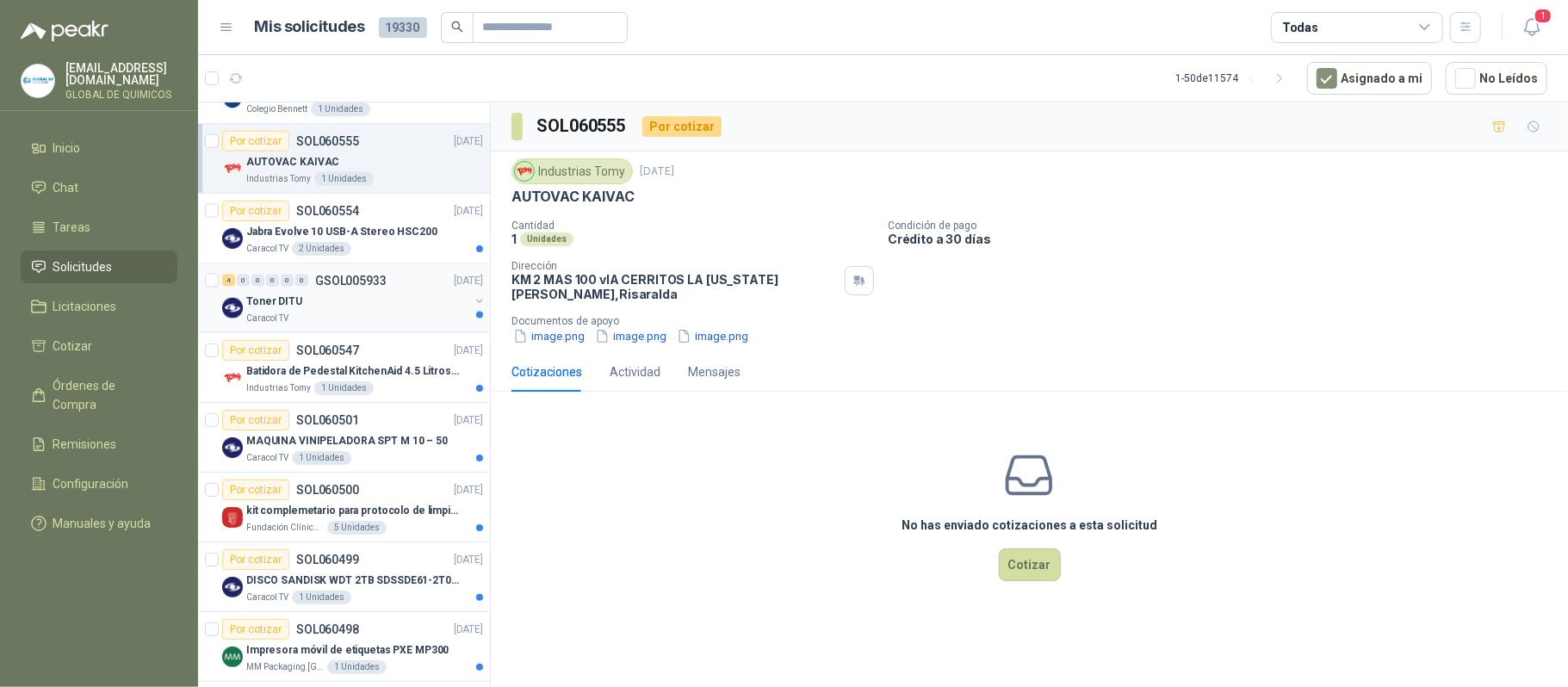
click at [383, 307] on div "Toner DITU" at bounding box center [358, 301] width 223 height 21
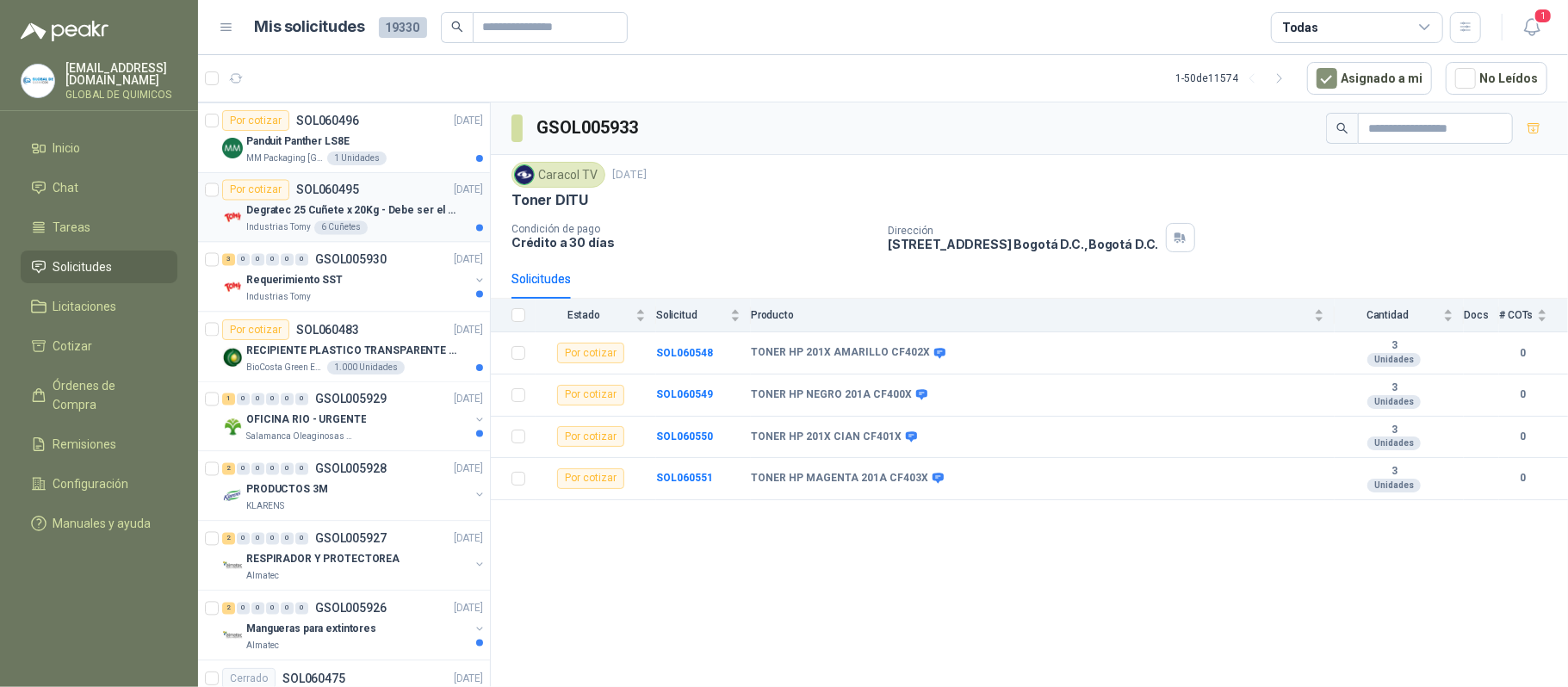
scroll to position [2411, 0]
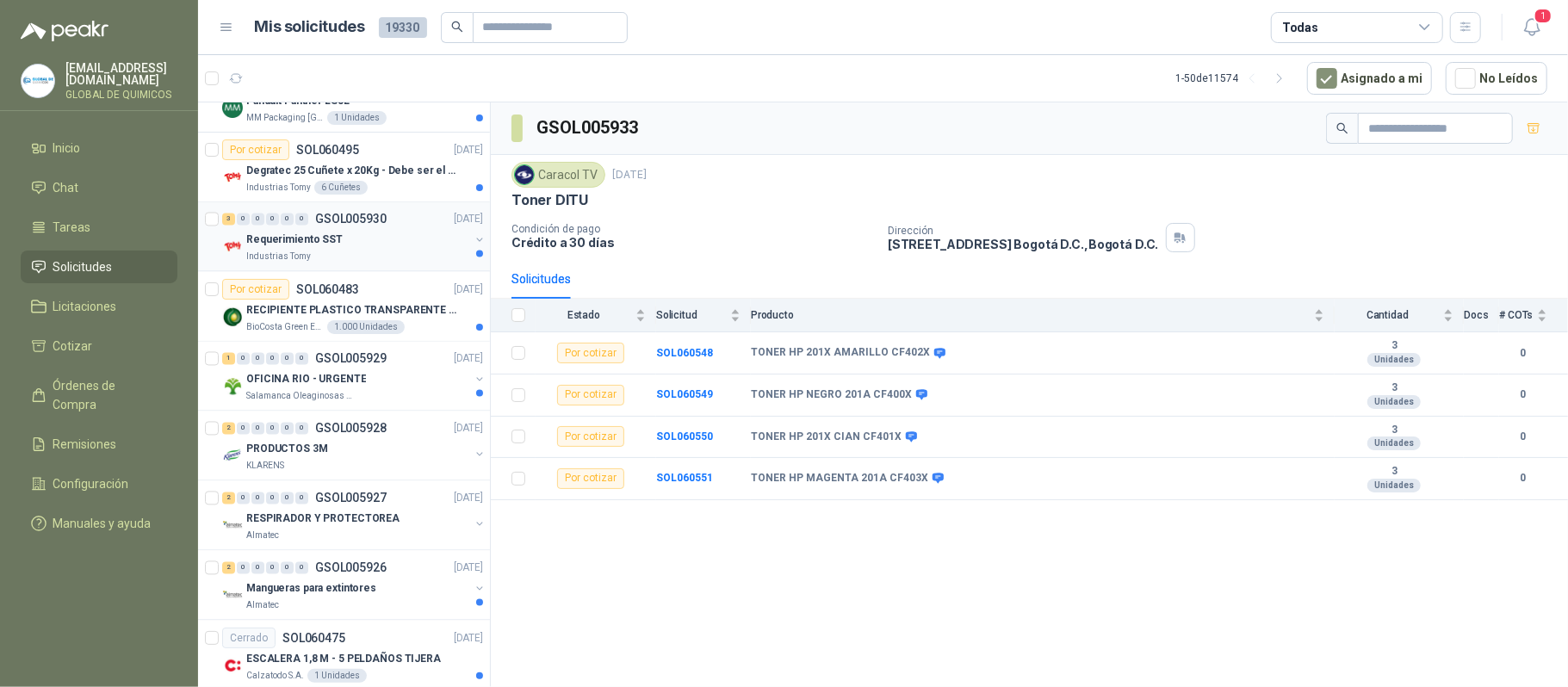
click at [400, 251] on div "Requerimiento SST" at bounding box center [358, 240] width 223 height 21
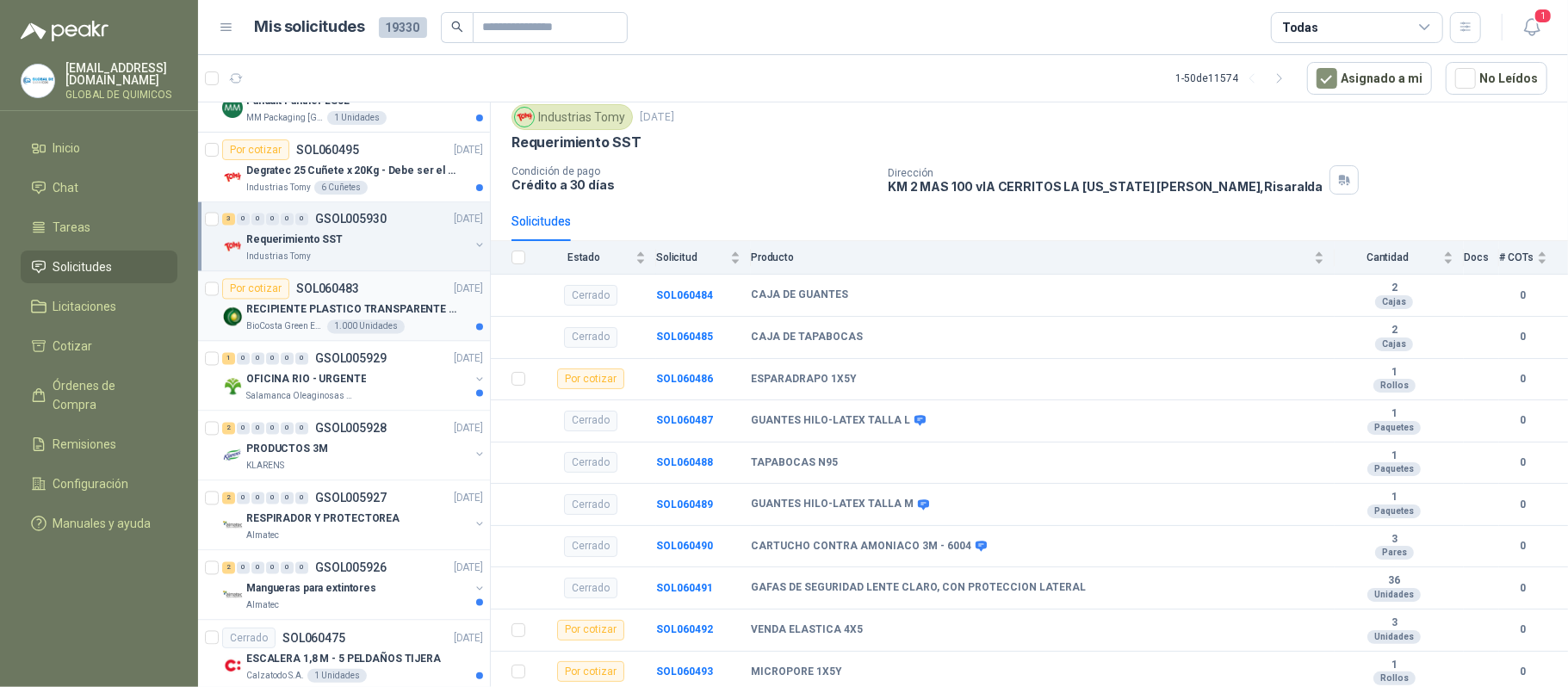
scroll to position [2526, 0]
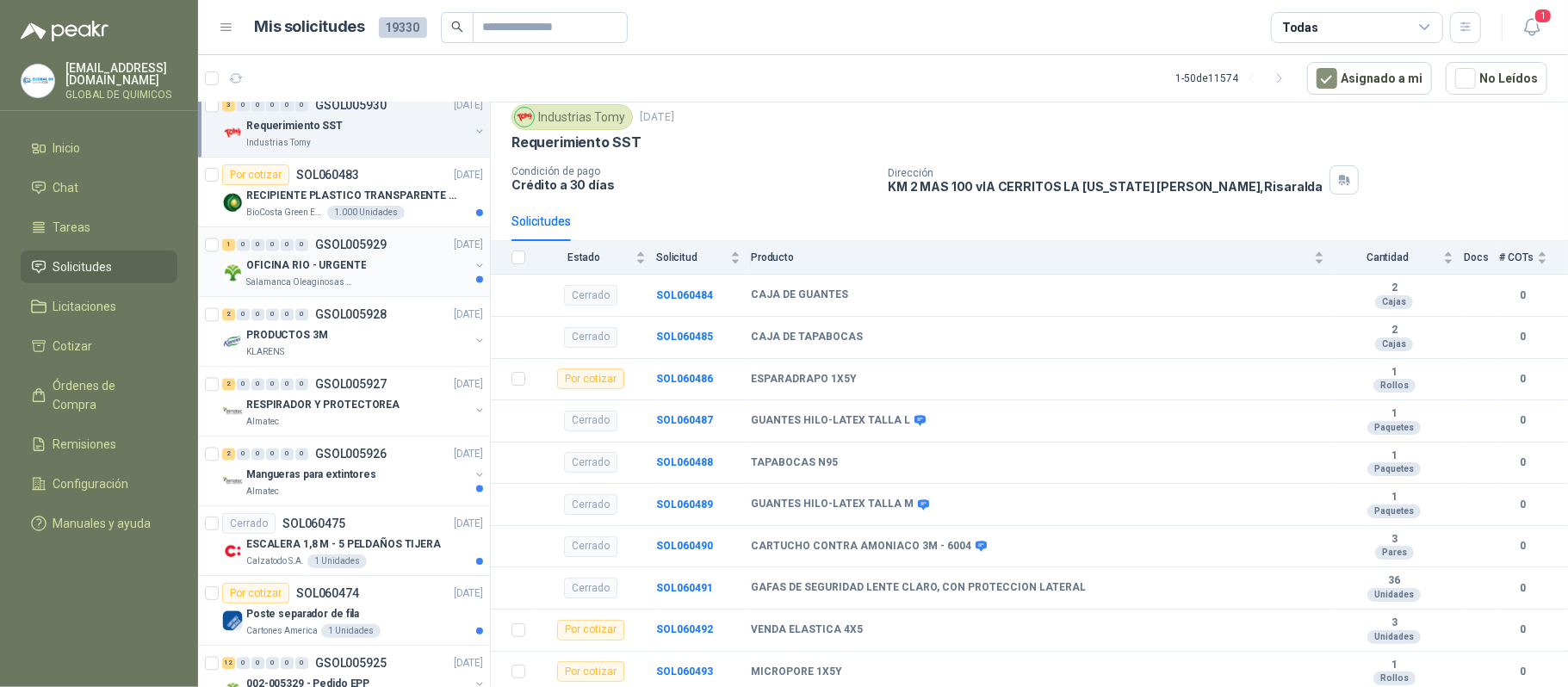
click at [425, 276] on div "OFICINA RIO - URGENTE" at bounding box center [358, 265] width 223 height 21
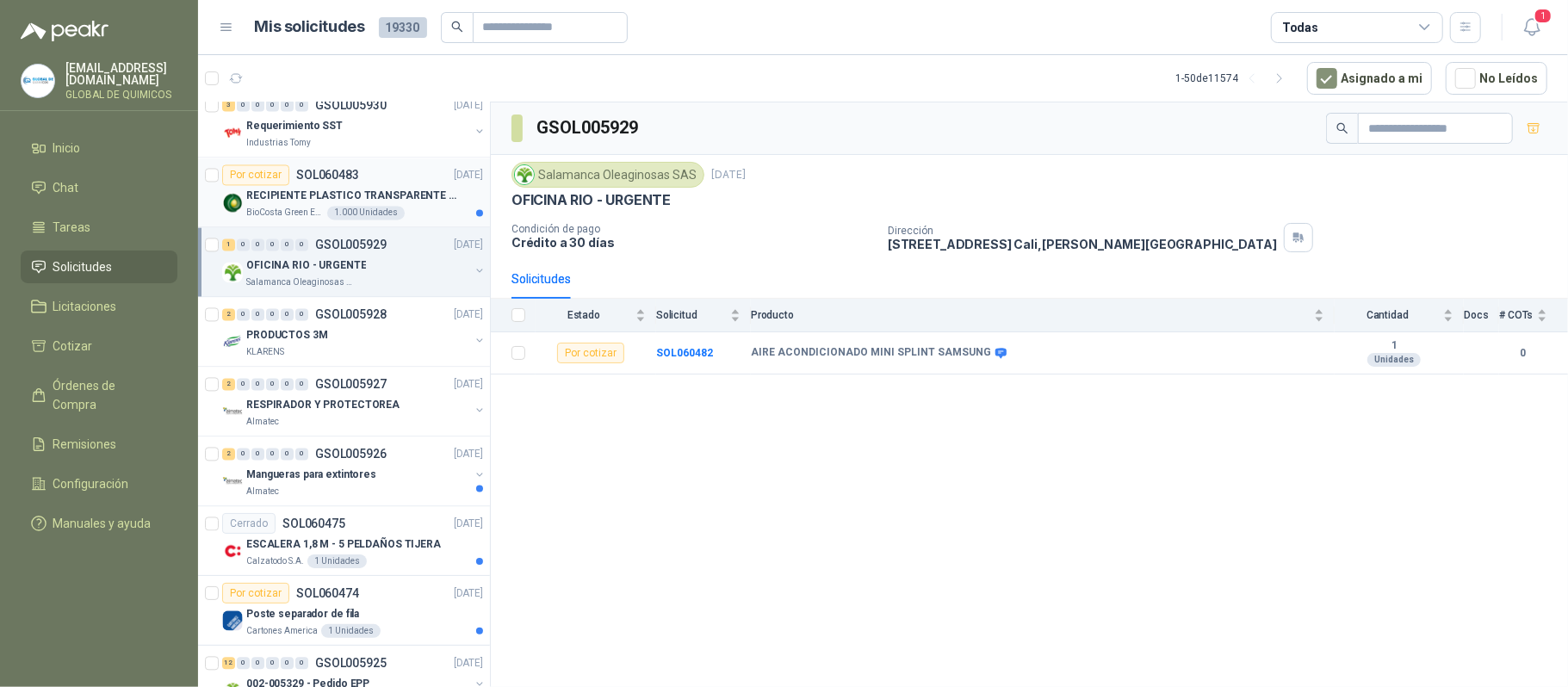
click at [415, 204] on p "RECIPIENTE PLASTICO TRANSPARENTE 500 ML" at bounding box center [353, 196] width 214 height 17
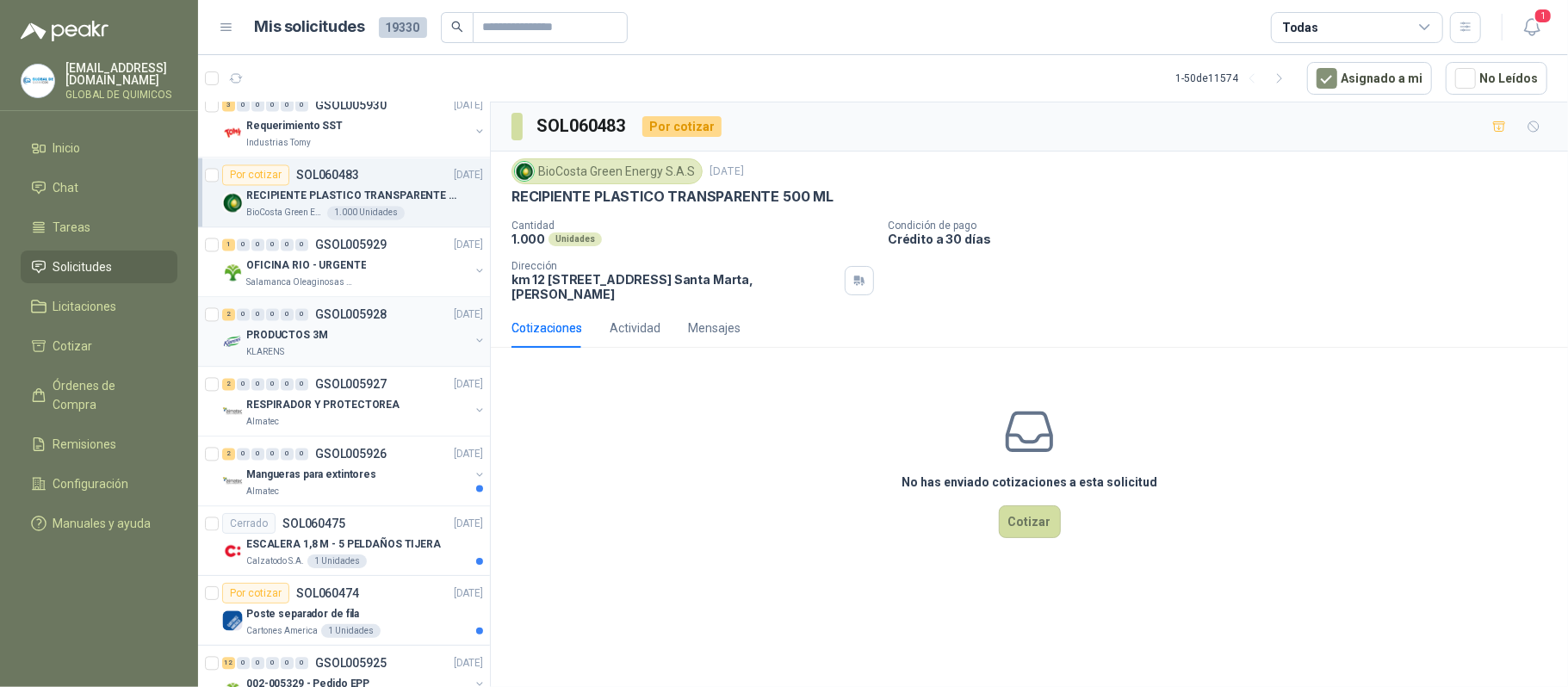
click at [400, 345] on div "PRODUCTOS 3M" at bounding box center [358, 334] width 223 height 21
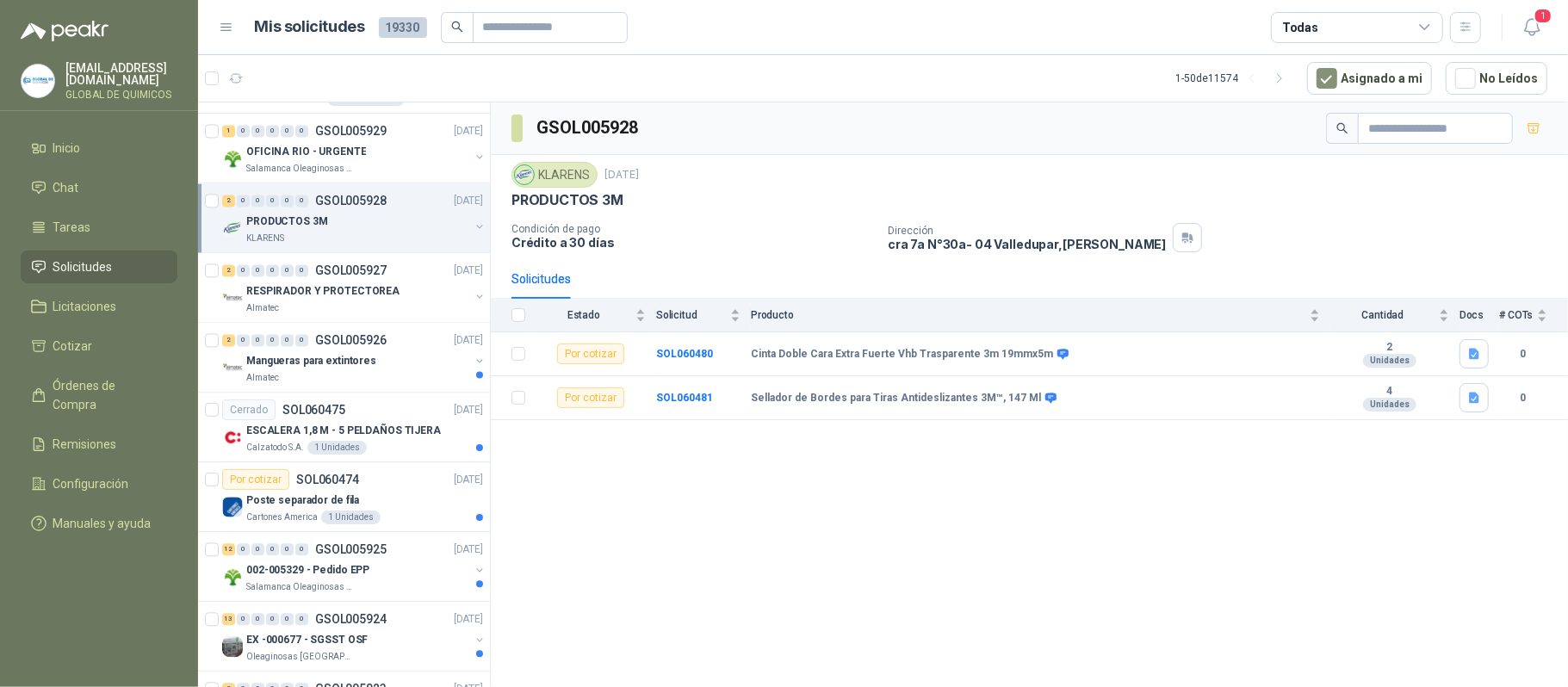
scroll to position [2640, 0]
click at [411, 280] on div "2 0 0 0 0 0 GSOL005927 [DATE]" at bounding box center [354, 269] width 264 height 21
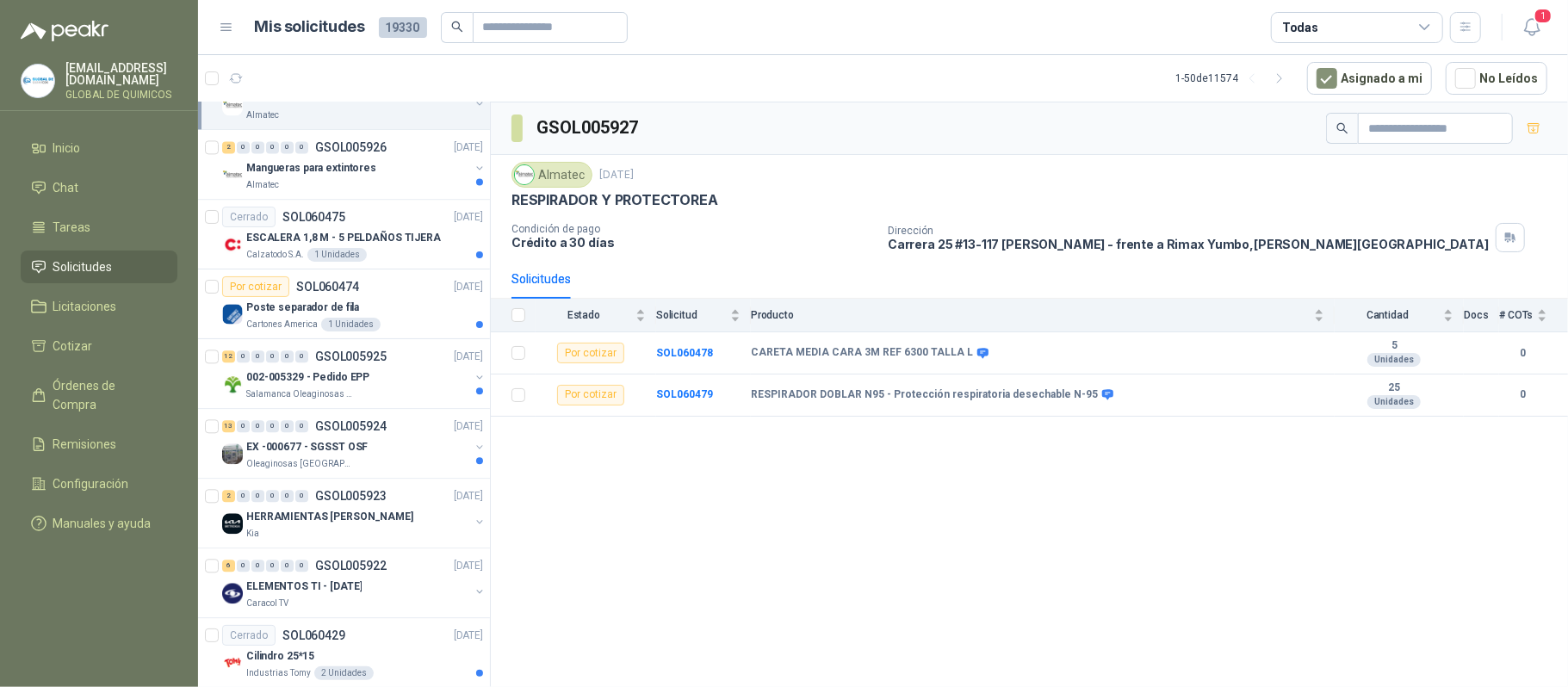
scroll to position [2871, 0]
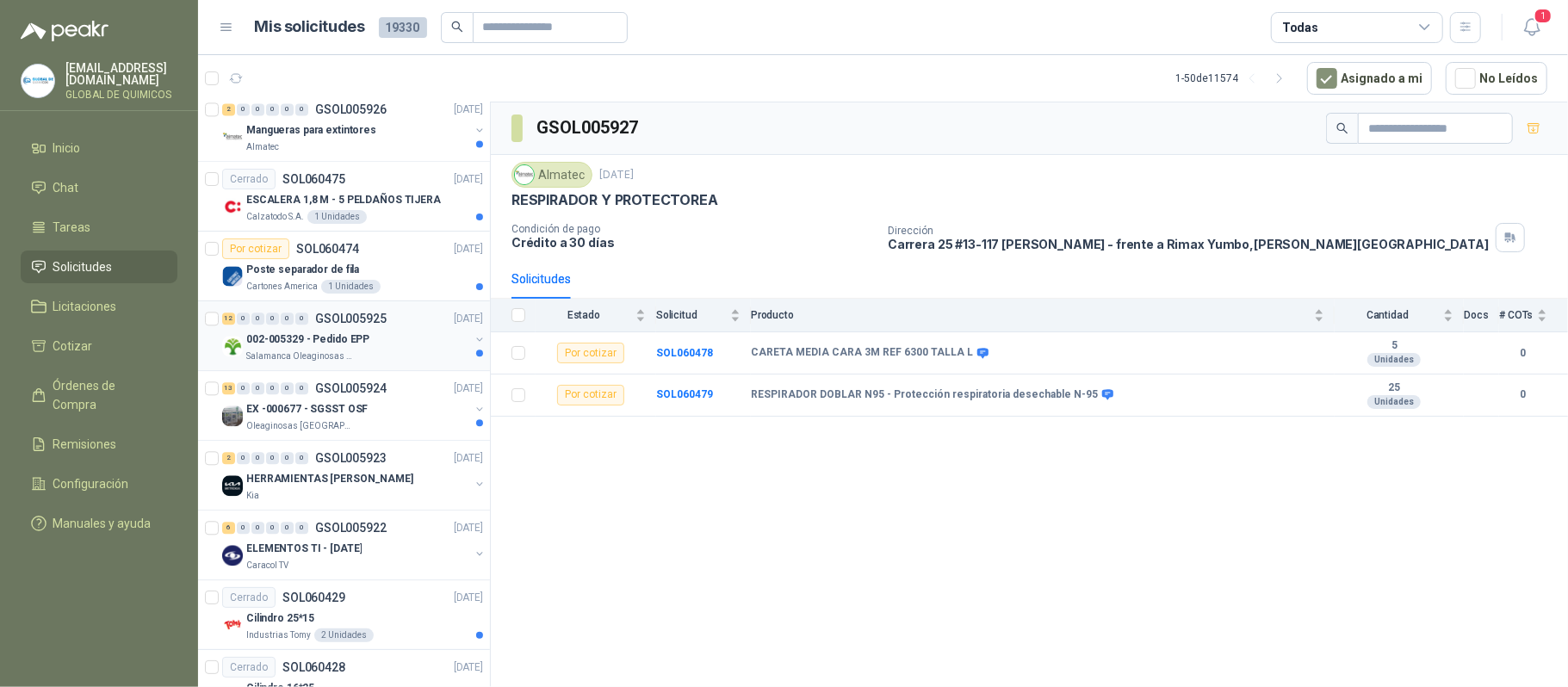
click at [418, 344] on div "002-005329 - Pedido EPP" at bounding box center [358, 339] width 223 height 21
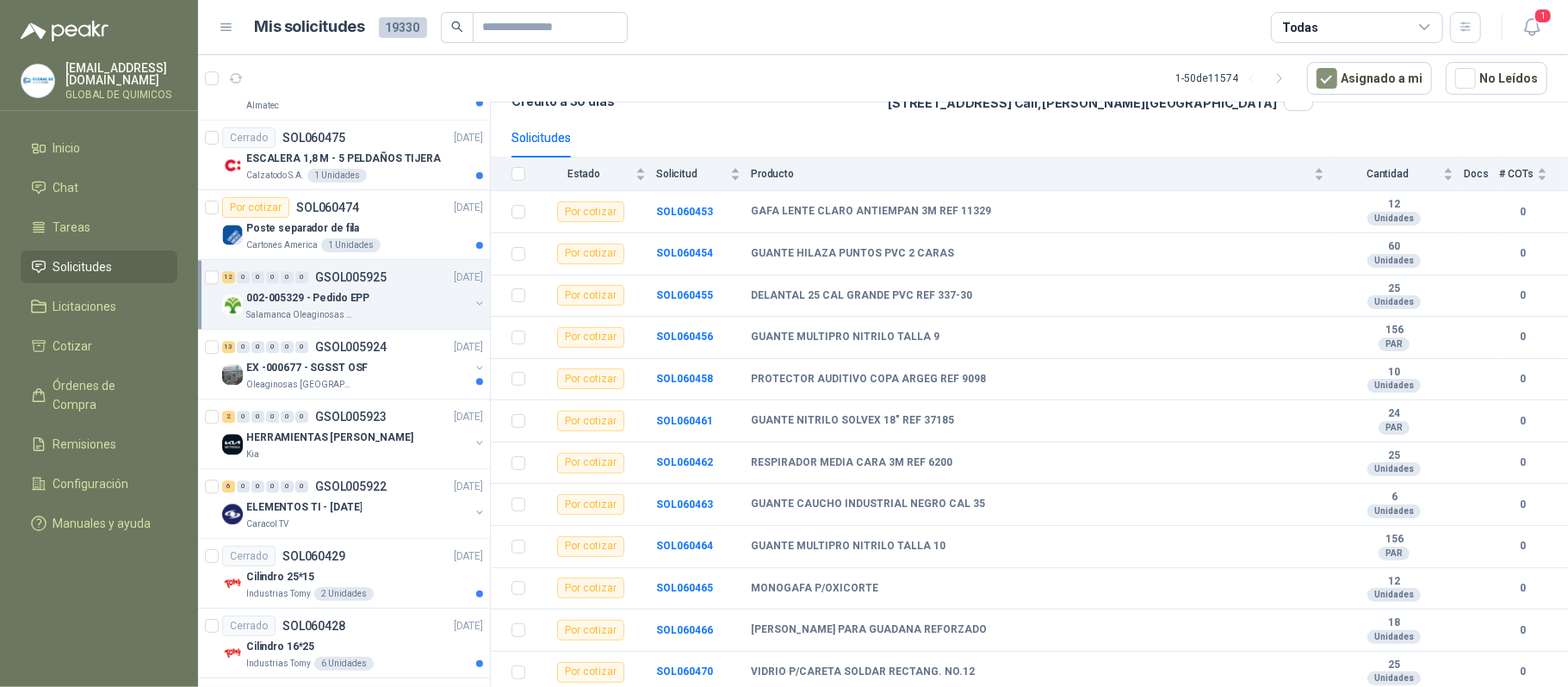
scroll to position [2935, 0]
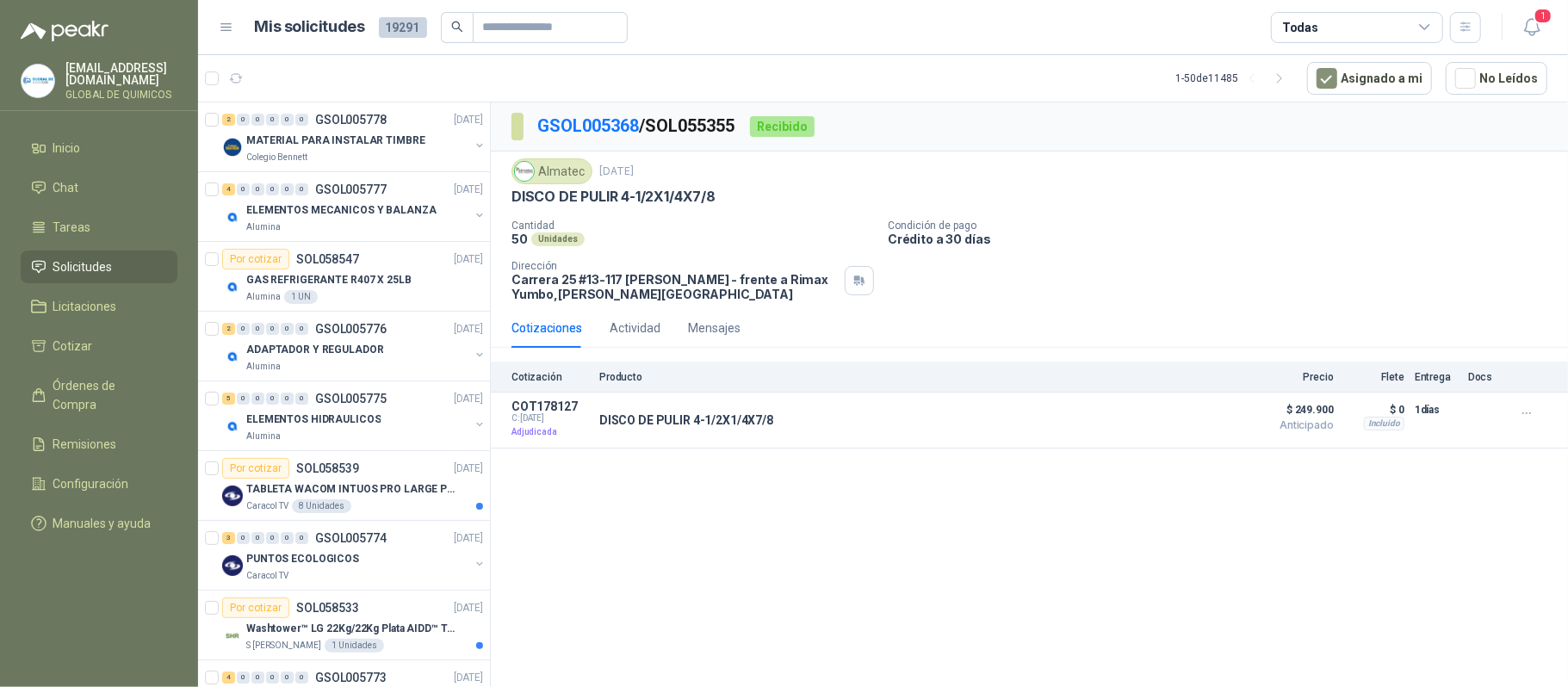
click at [1408, 24] on div "Todas" at bounding box center [1357, 27] width 172 height 31
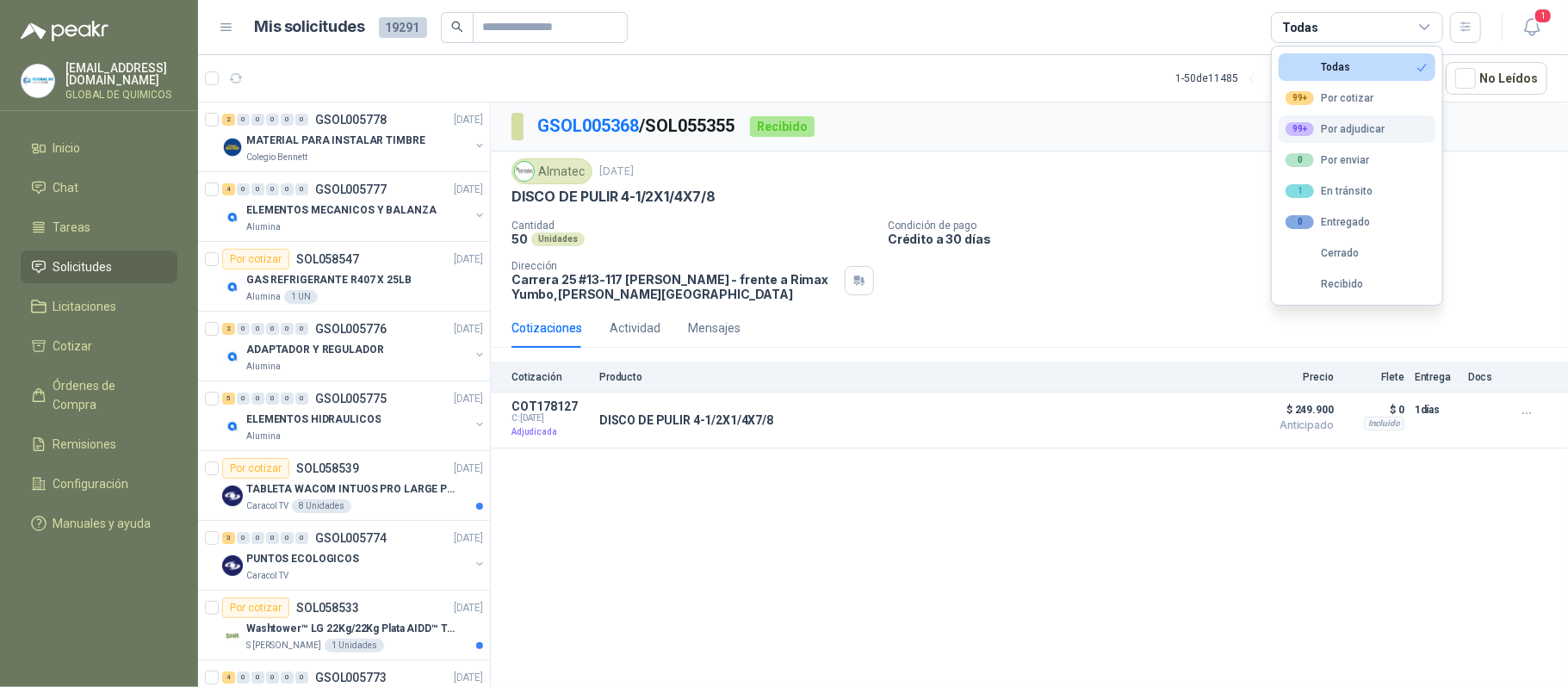
click at [1336, 132] on div "99+ Por adjudicar" at bounding box center [1335, 129] width 99 height 14
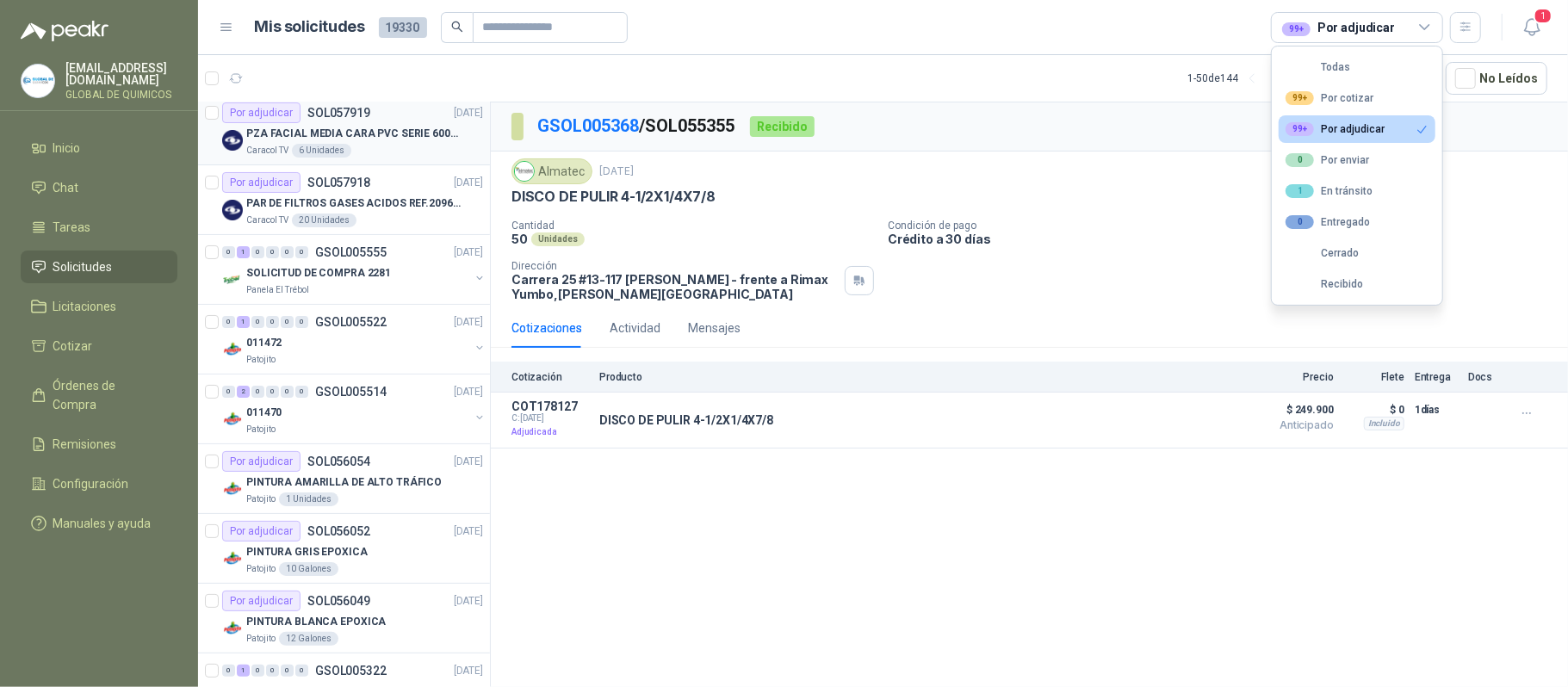
scroll to position [115, 0]
